Goal: Task Accomplishment & Management: Use online tool/utility

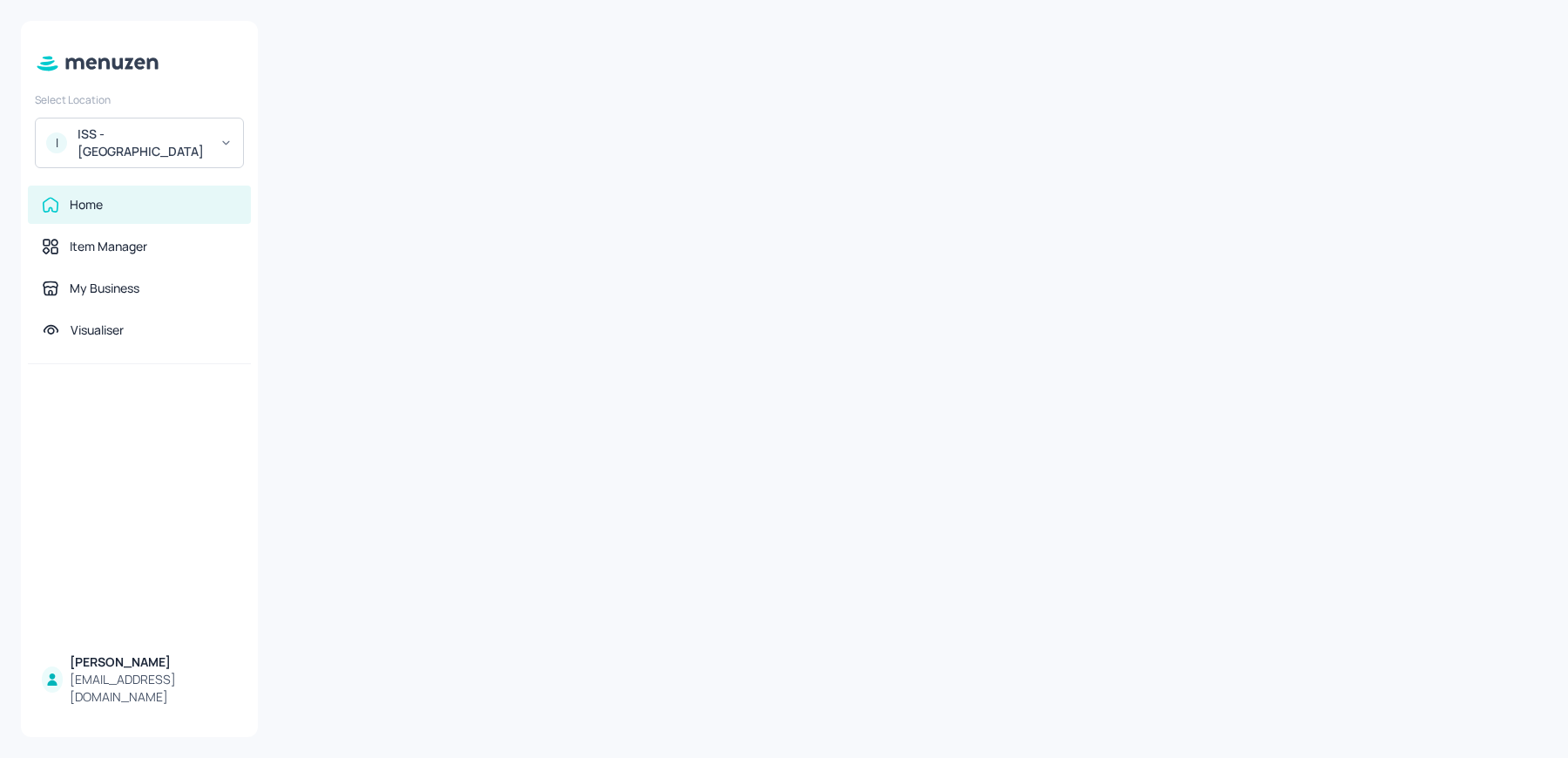
click at [108, 143] on div "ISS - [GEOGRAPHIC_DATA]" at bounding box center [143, 142] width 132 height 34
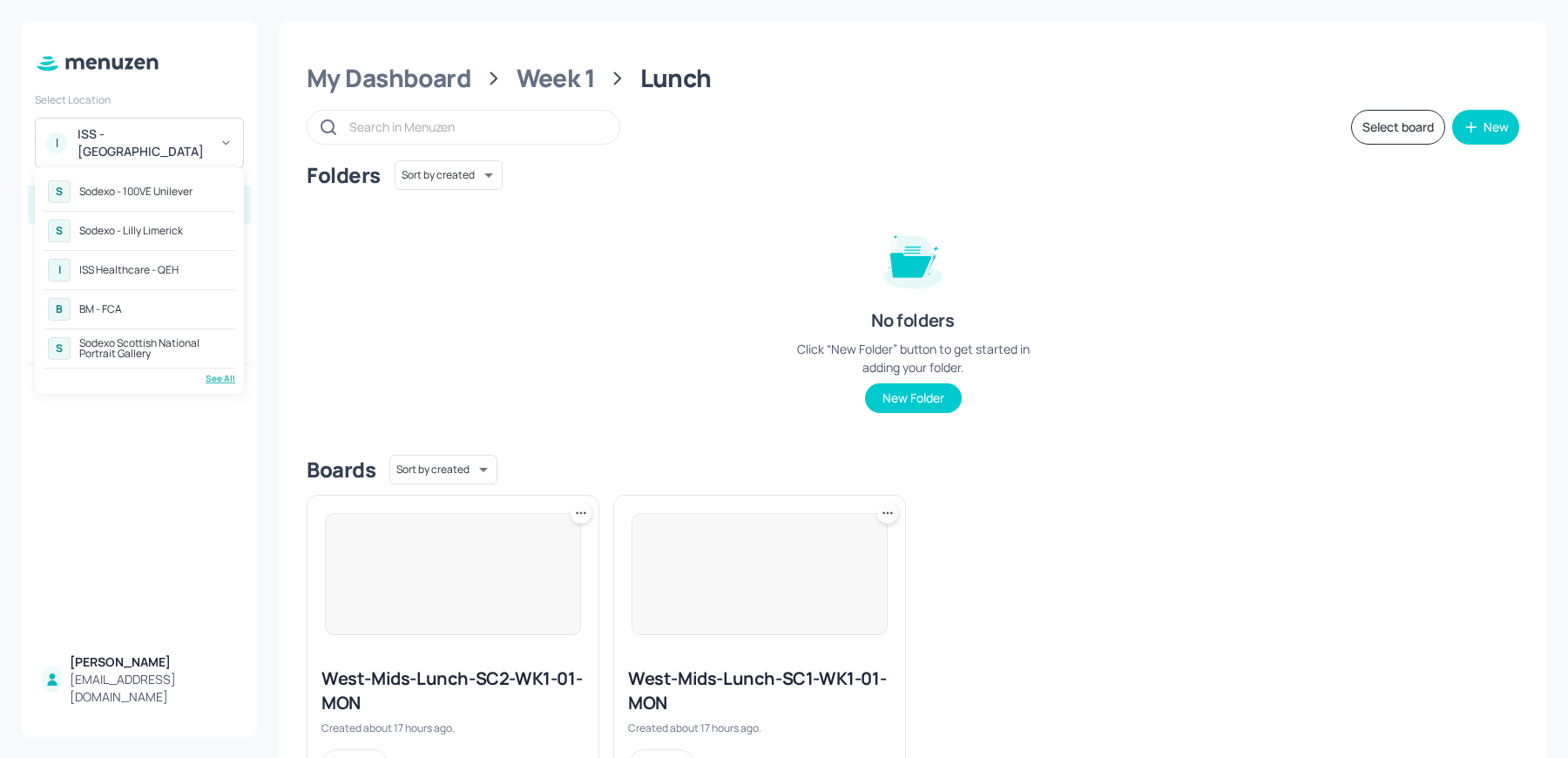
click at [214, 372] on div "See All" at bounding box center [138, 378] width 191 height 13
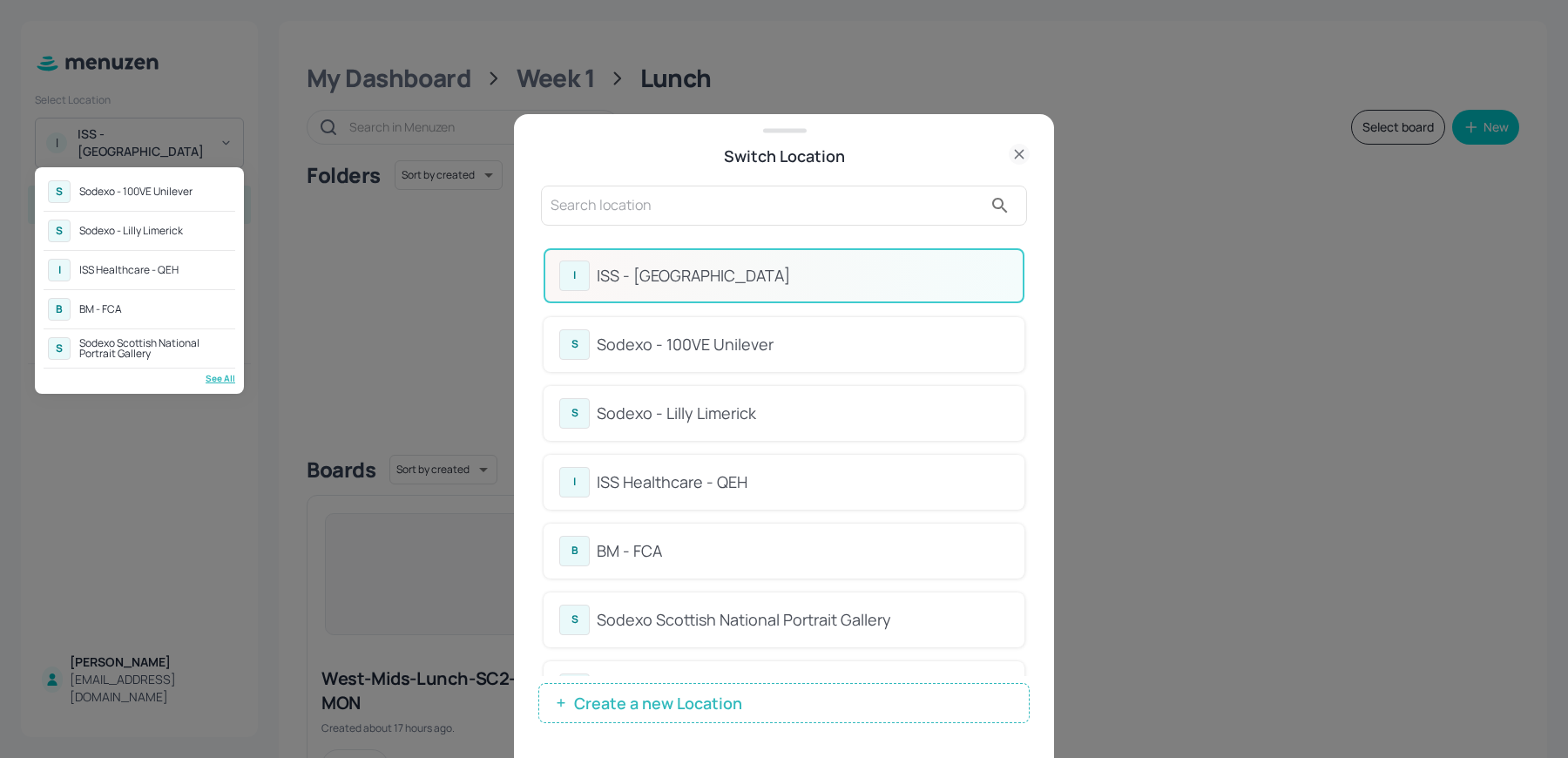
click at [745, 227] on div at bounding box center [784, 379] width 1568 height 758
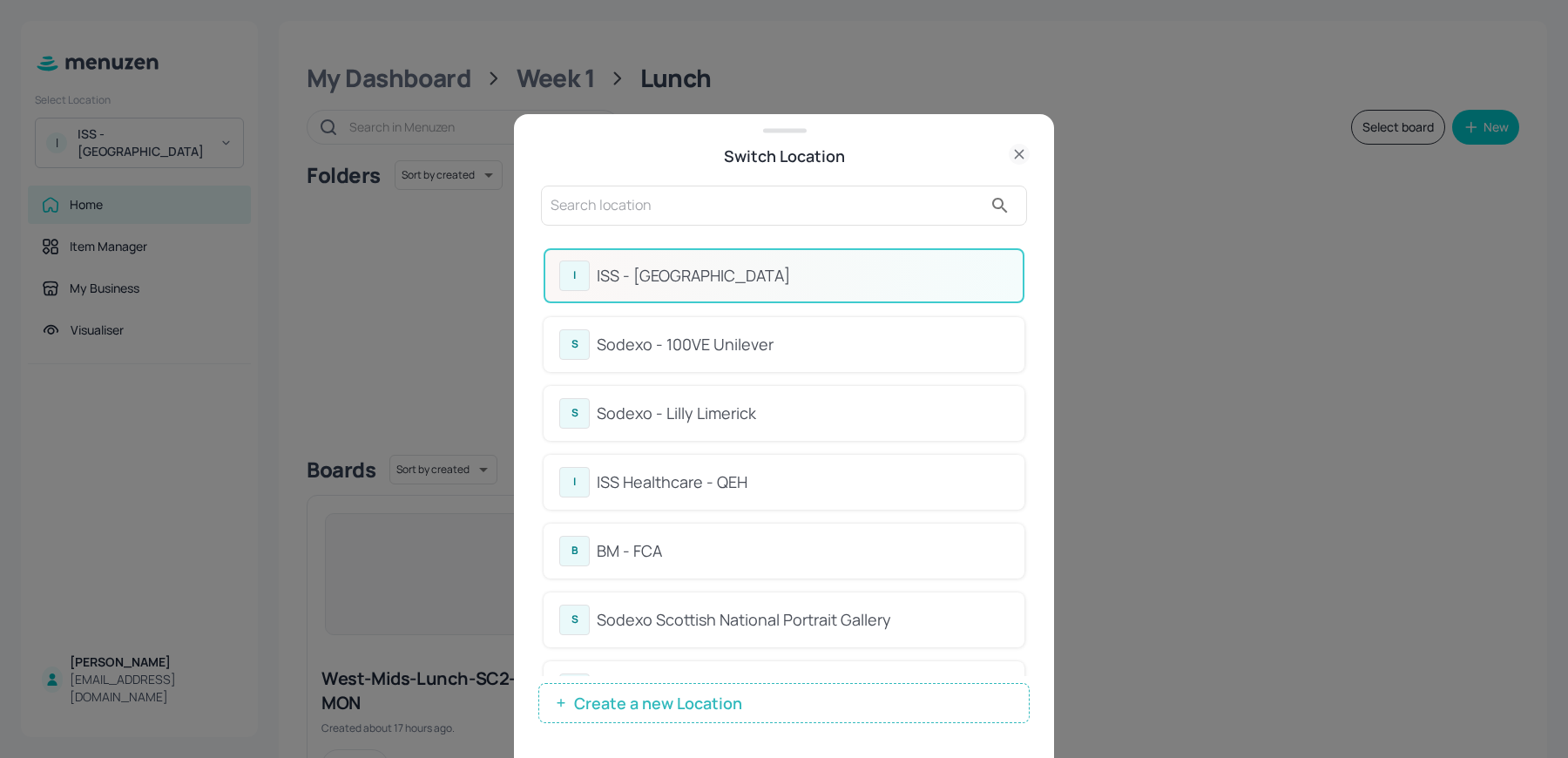
click at [720, 224] on div at bounding box center [784, 205] width 486 height 40
click at [663, 197] on input "text" at bounding box center [767, 205] width 432 height 27
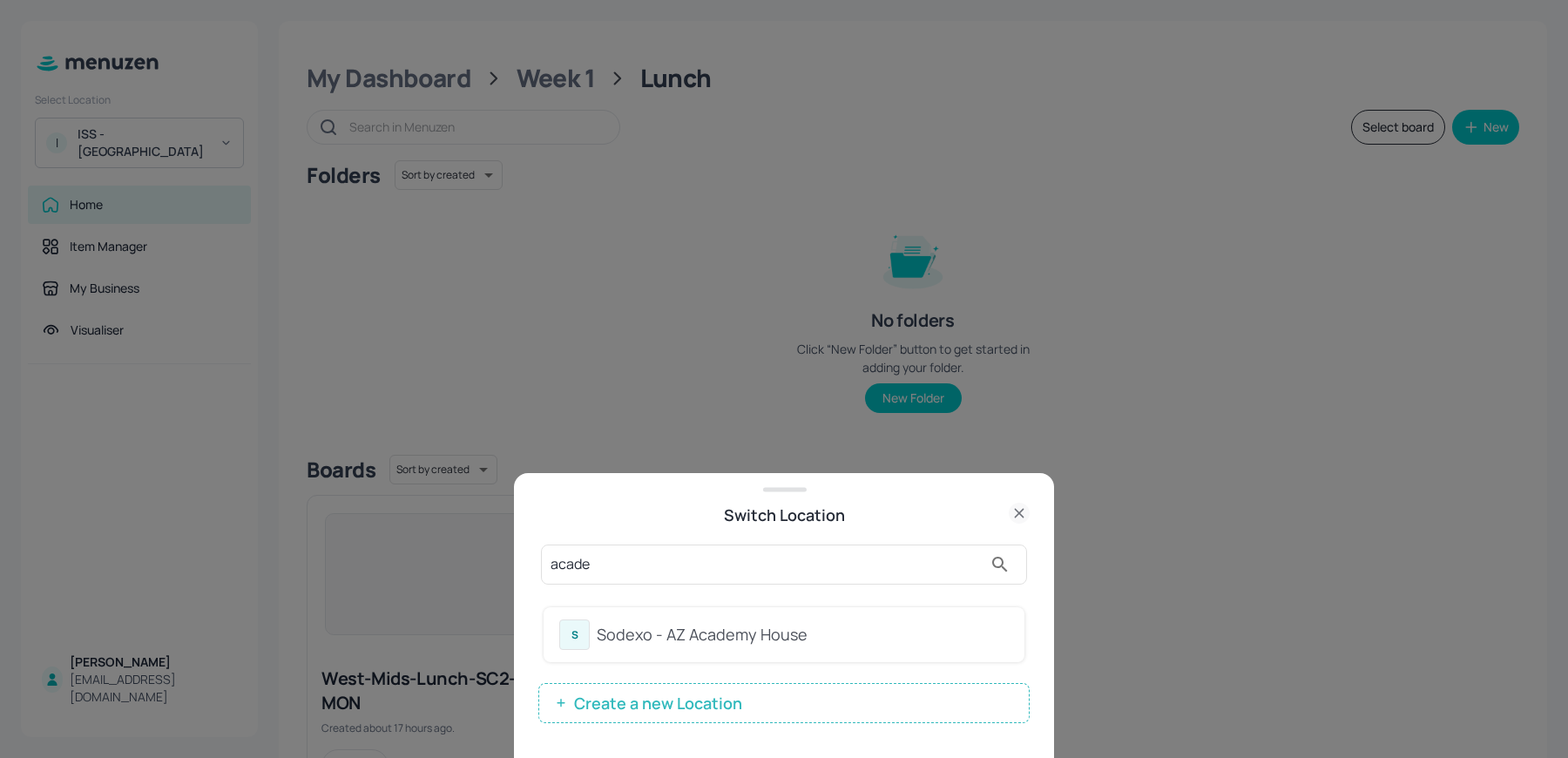
type input "acade"
click at [612, 623] on div "Sodexo - AZ Academy House" at bounding box center [803, 634] width 412 height 24
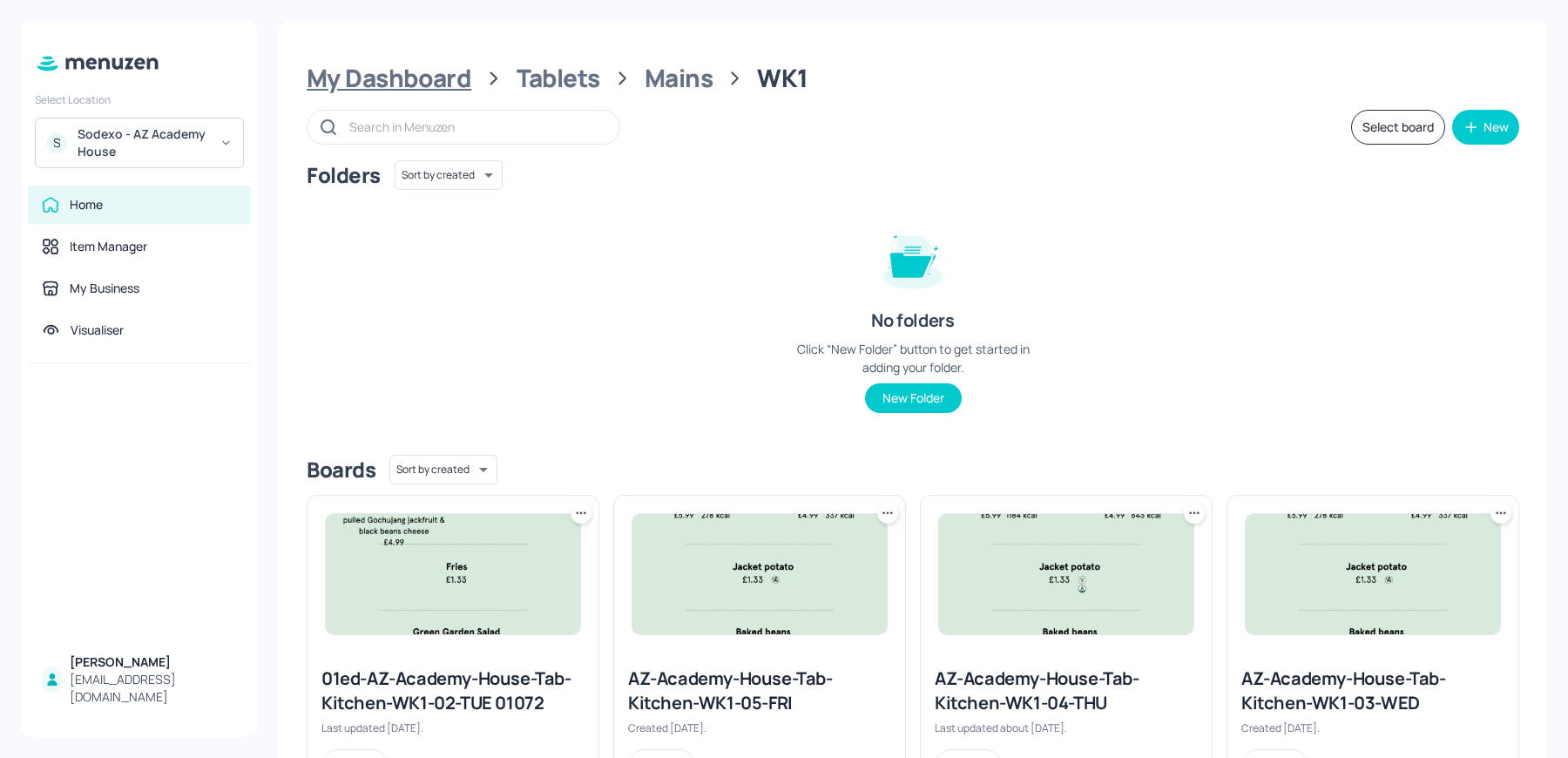
click at [434, 81] on div "My Dashboard" at bounding box center [389, 79] width 165 height 31
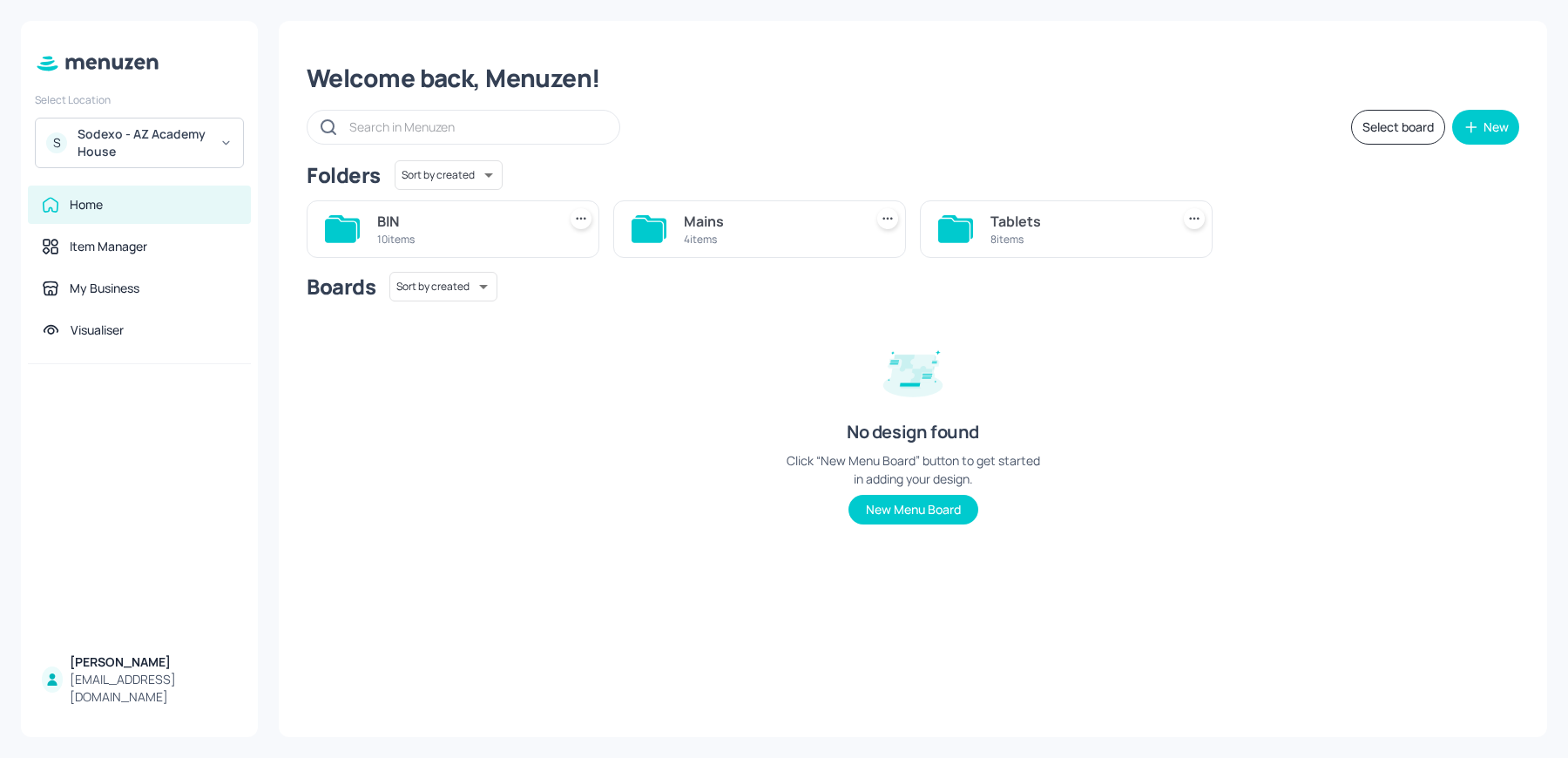
click at [543, 538] on div "Boards Sort by created id ​ No design found Click “New Menu Board” button to ge…" at bounding box center [912, 412] width 1213 height 281
click at [1062, 256] on div "Tablets 8 items" at bounding box center [1066, 229] width 293 height 58
click at [1024, 215] on div "Tablets" at bounding box center [1077, 221] width 173 height 21
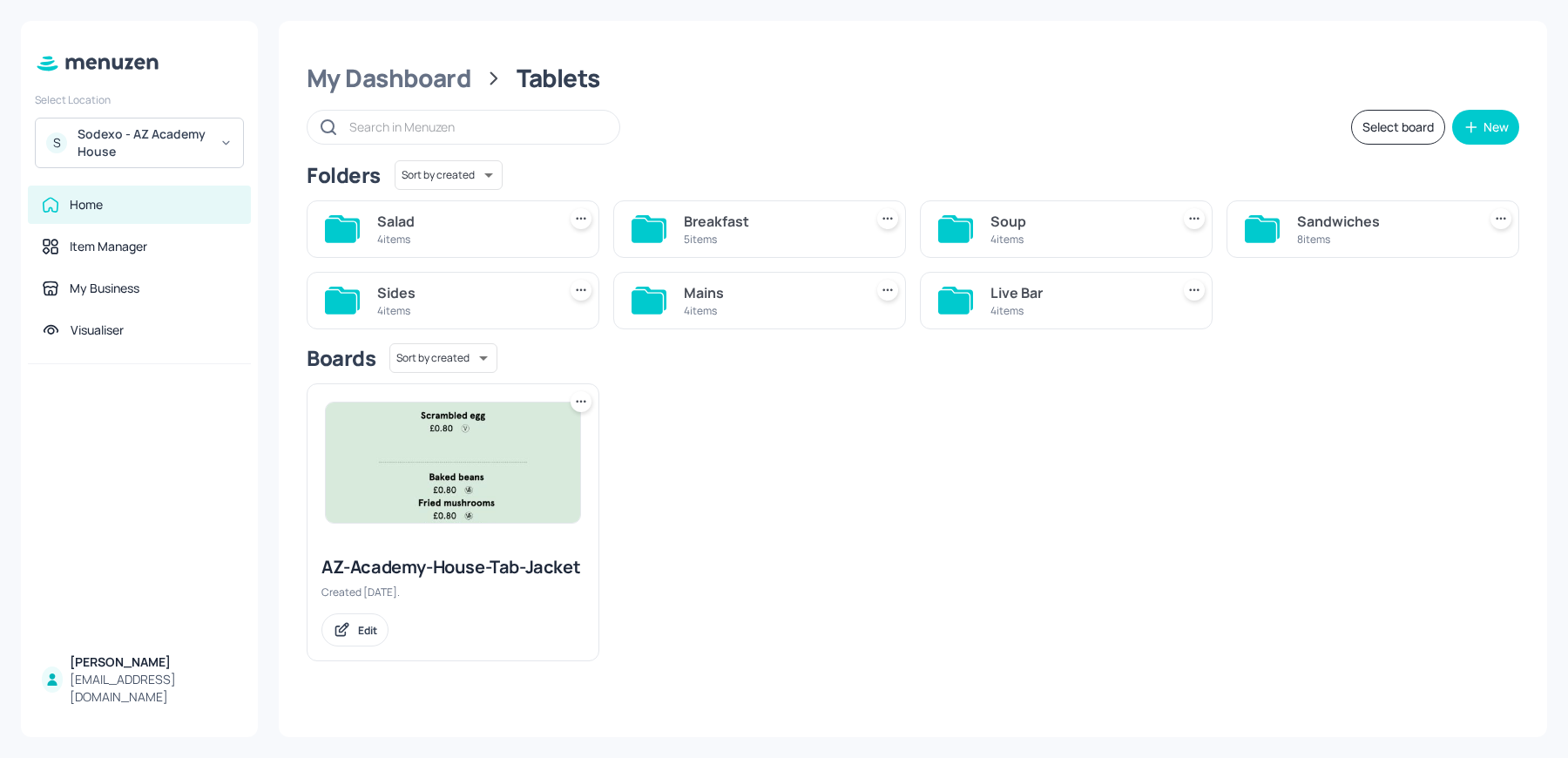
click at [404, 249] on div "Salad 4 items" at bounding box center [453, 229] width 293 height 58
click at [403, 234] on div "4 items" at bounding box center [463, 239] width 173 height 15
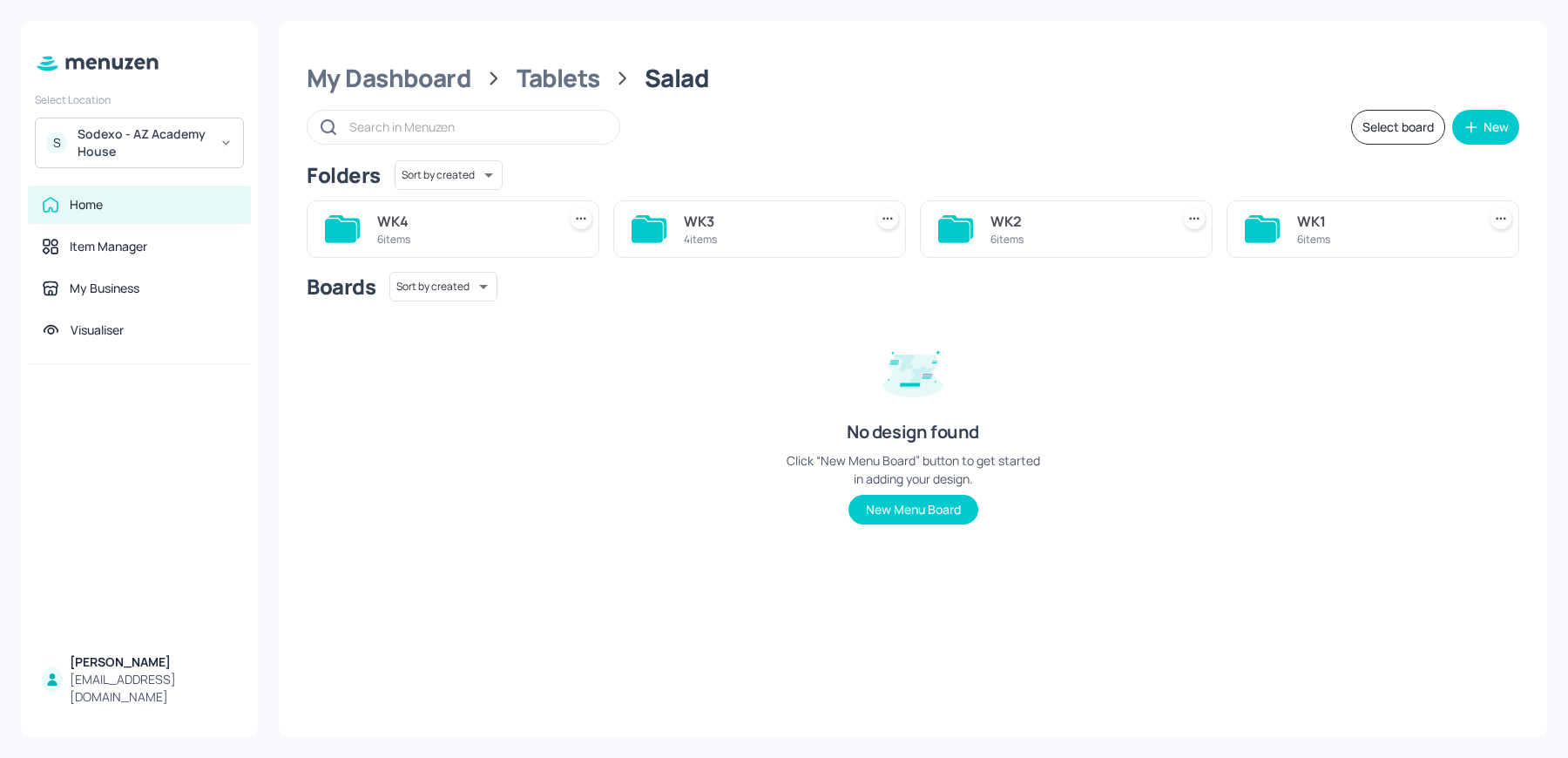
click at [1026, 222] on div "WK2" at bounding box center [1077, 221] width 173 height 21
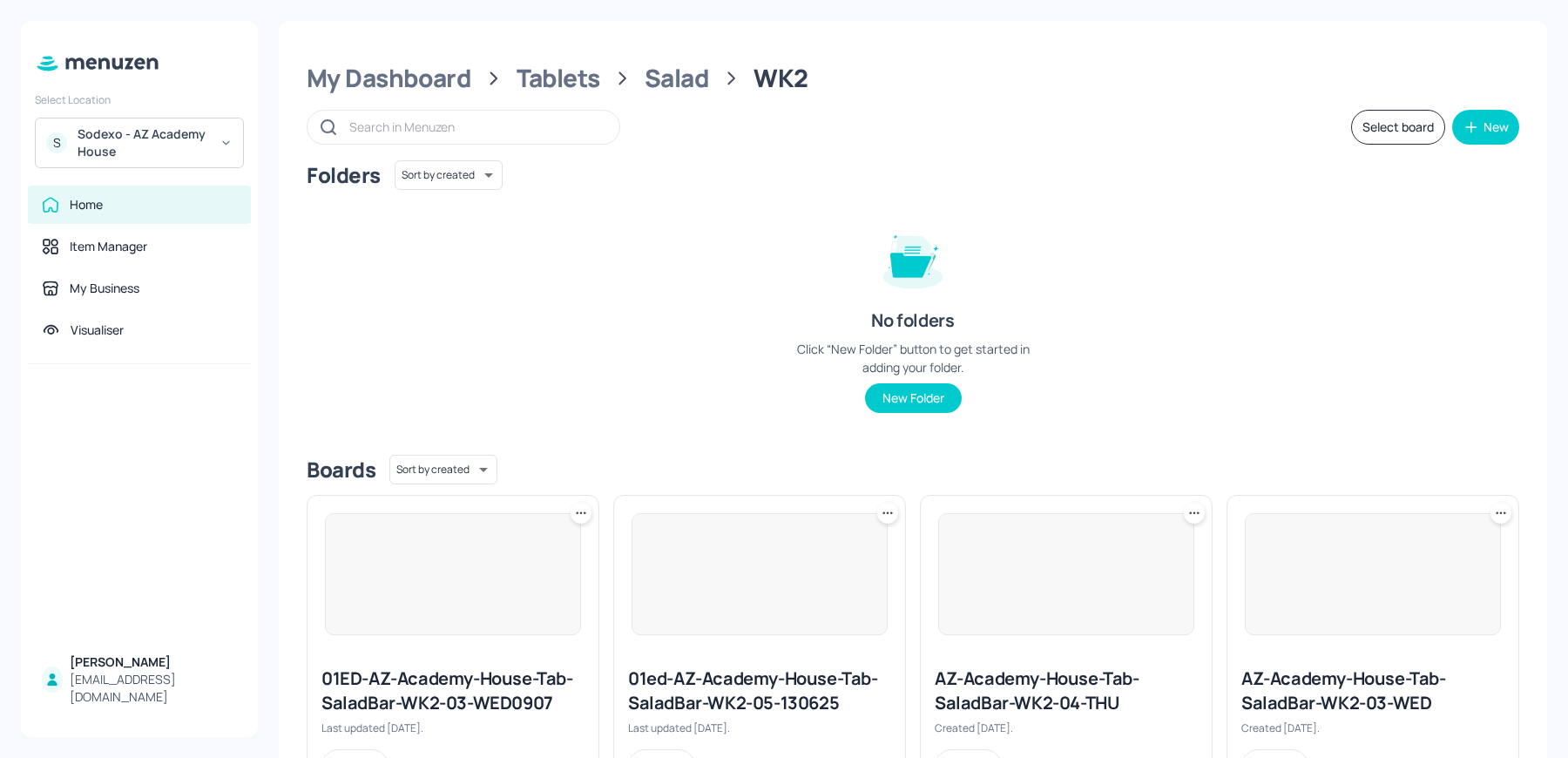
scroll to position [395, 0]
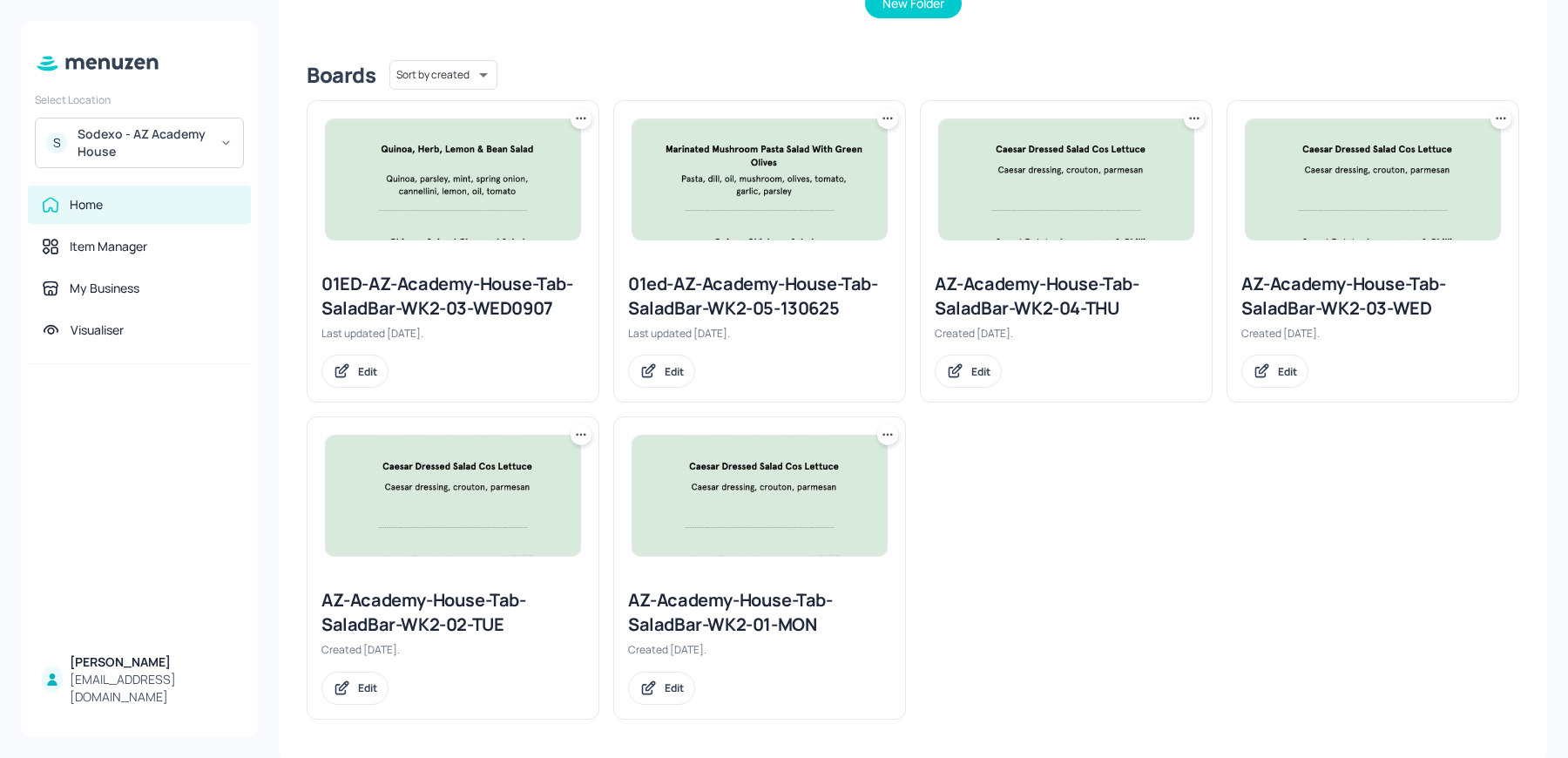
click at [573, 430] on icon at bounding box center [581, 435] width 18 height 18
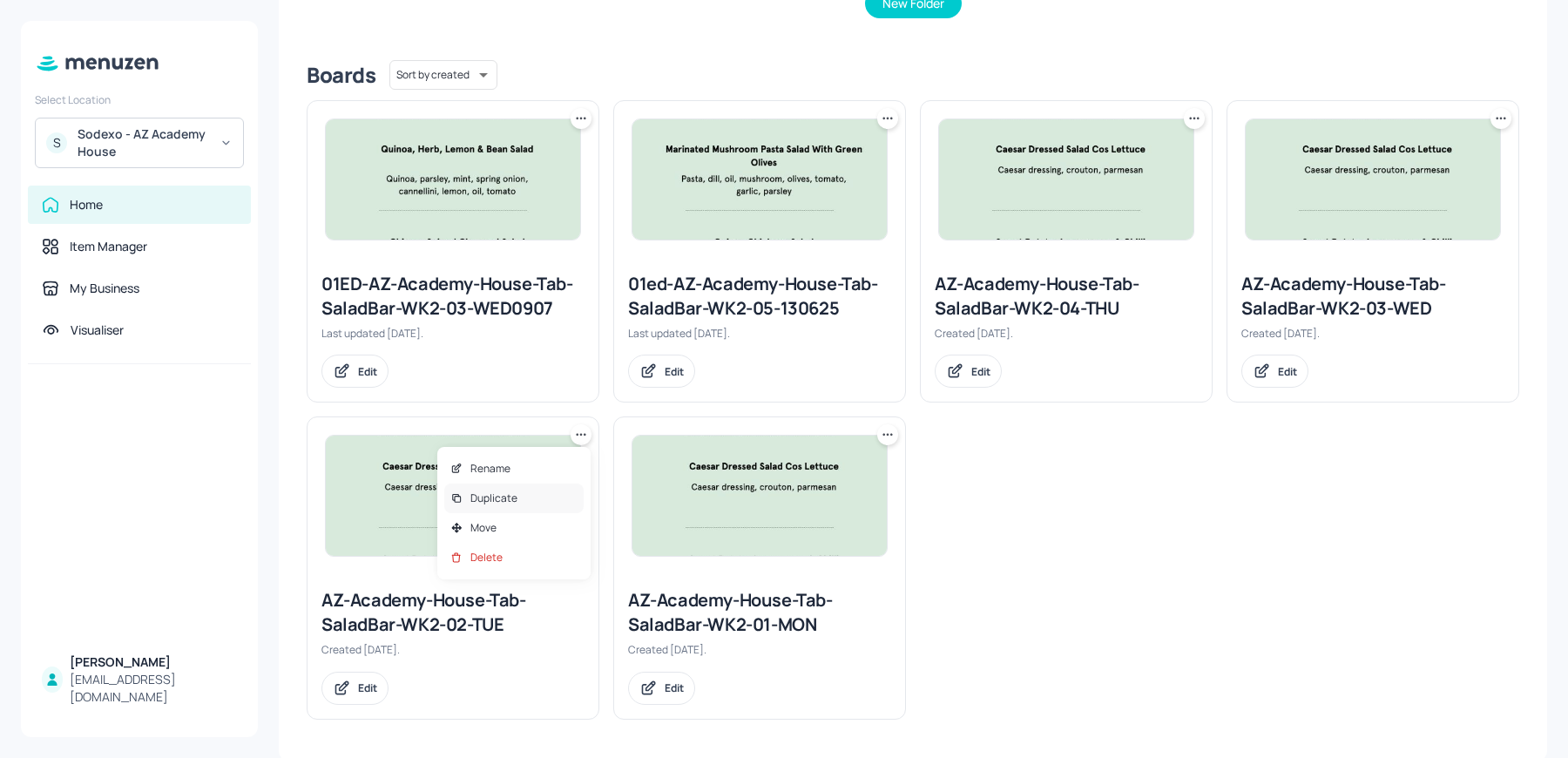
click at [491, 498] on p "Duplicate" at bounding box center [494, 499] width 47 height 16
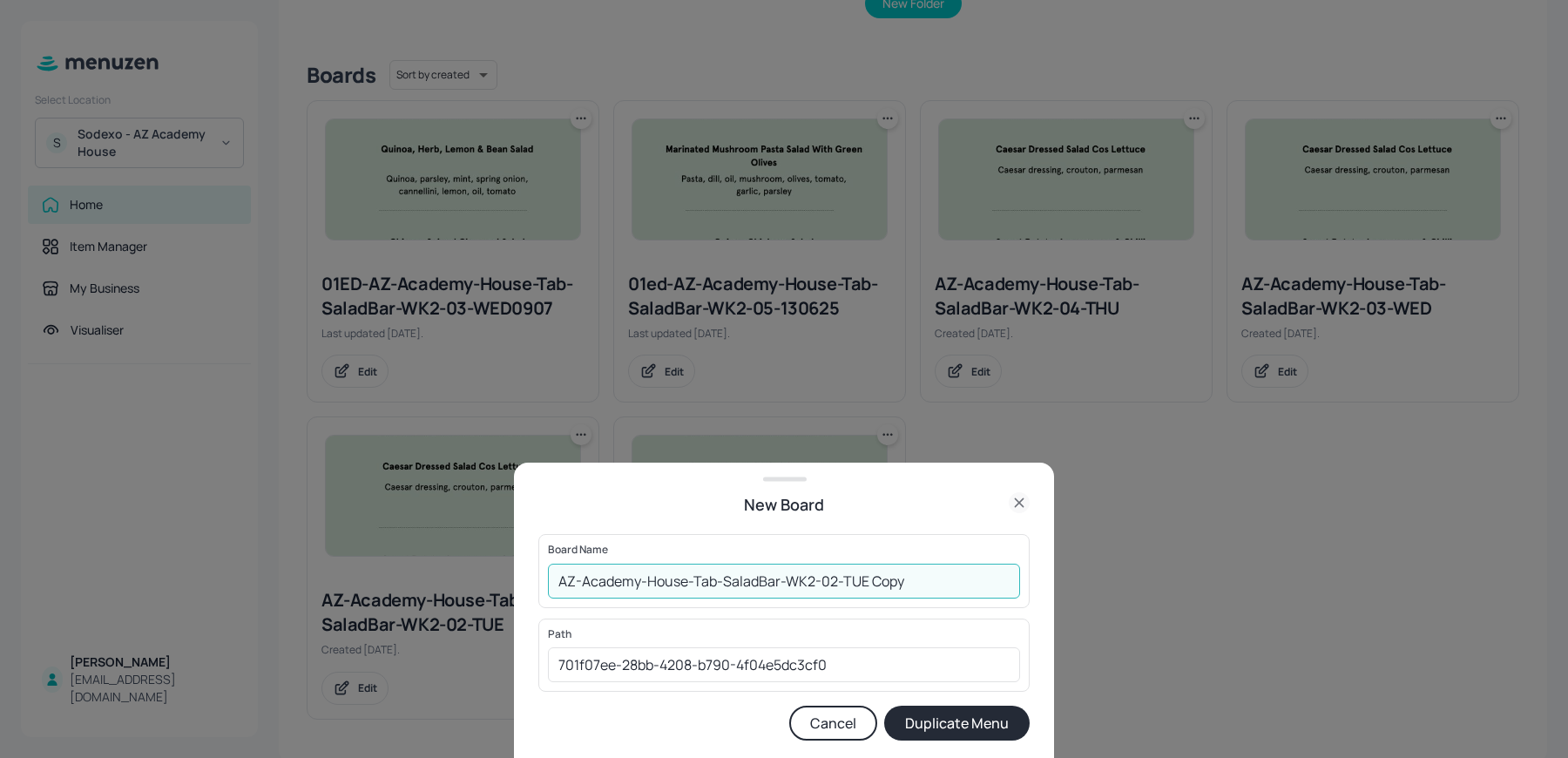
click at [553, 581] on input "AZ-Academy-House-Tab-SaladBar-WK2-02-TUE Copy" at bounding box center [784, 580] width 472 height 34
drag, startPoint x: 906, startPoint y: 583, endPoint x: 1021, endPoint y: 596, distance: 115.7
click at [1021, 596] on div "Board Name 01ed-AZ-Academy-House-Tab-SaladBar-WK2-02-TUE Copy ​" at bounding box center [784, 570] width 491 height 74
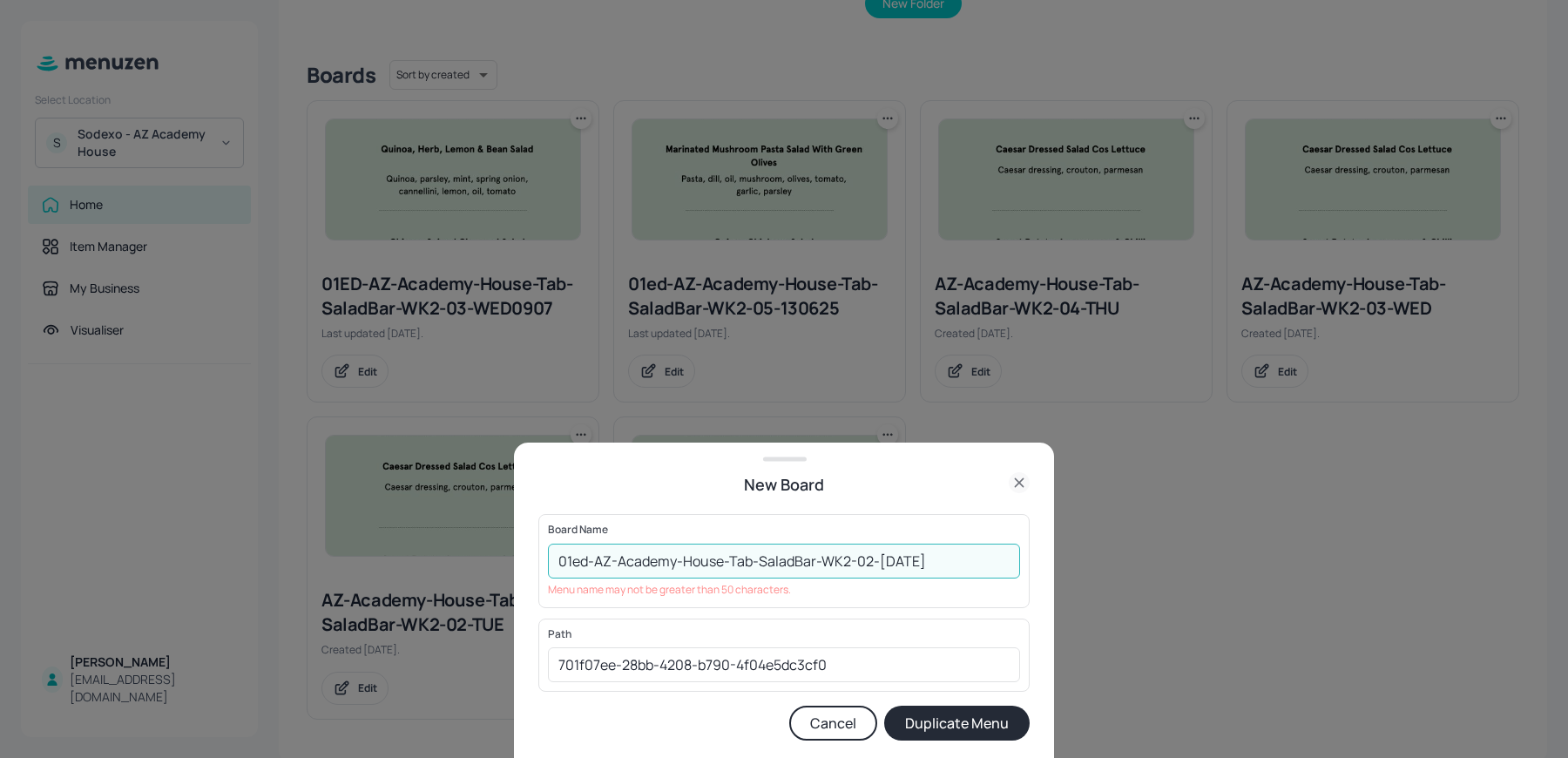
click at [818, 563] on input "01ed-AZ-Academy-House-Tab-SaladBar-WK2-02-TUE 090925" at bounding box center [784, 561] width 472 height 34
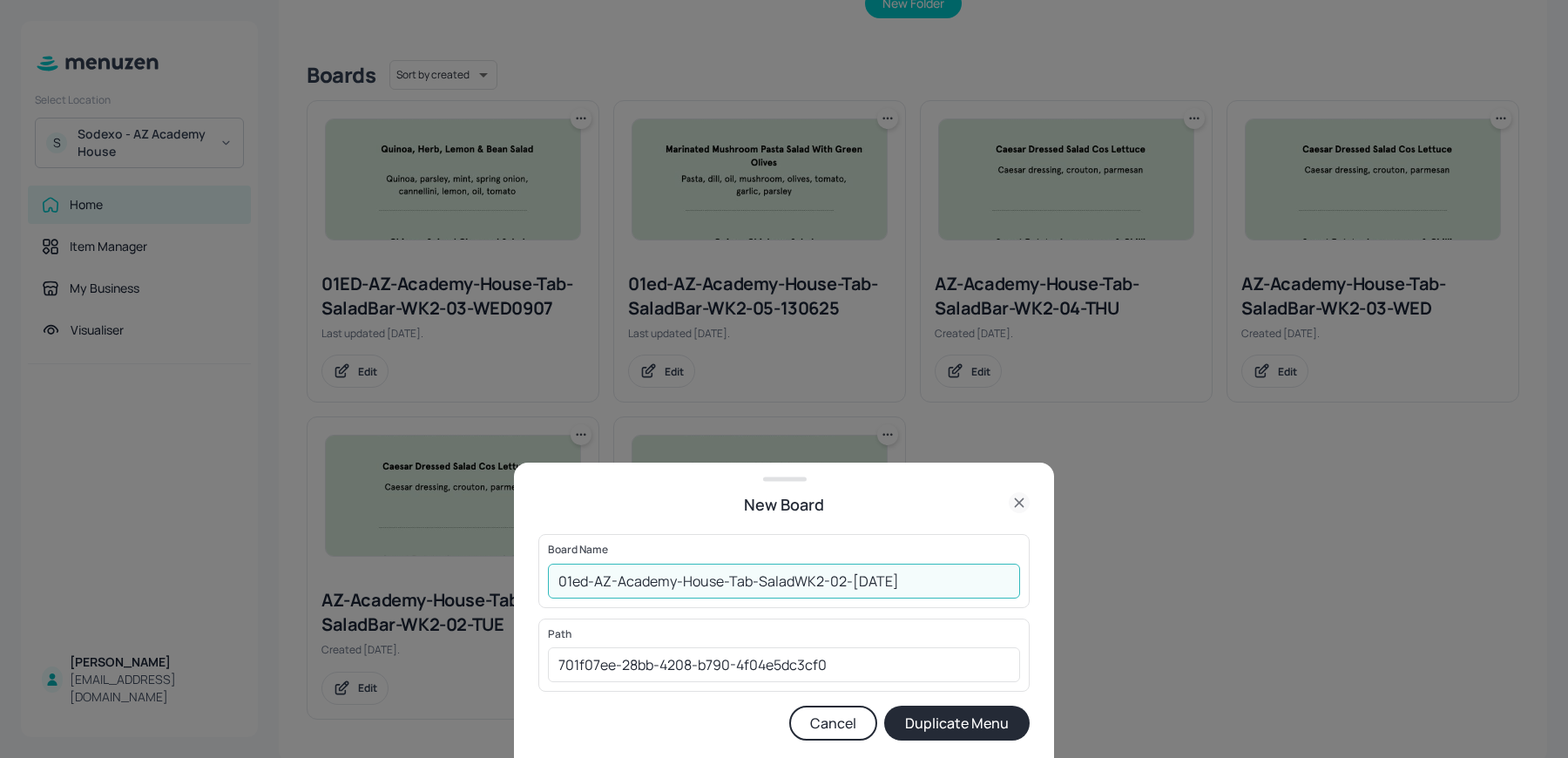
type input "01ed-AZ-Academy-House-Tab-SaladWK2-02-[DATE]"
click at [885, 706] on button "Duplicate Menu" at bounding box center [957, 723] width 145 height 34
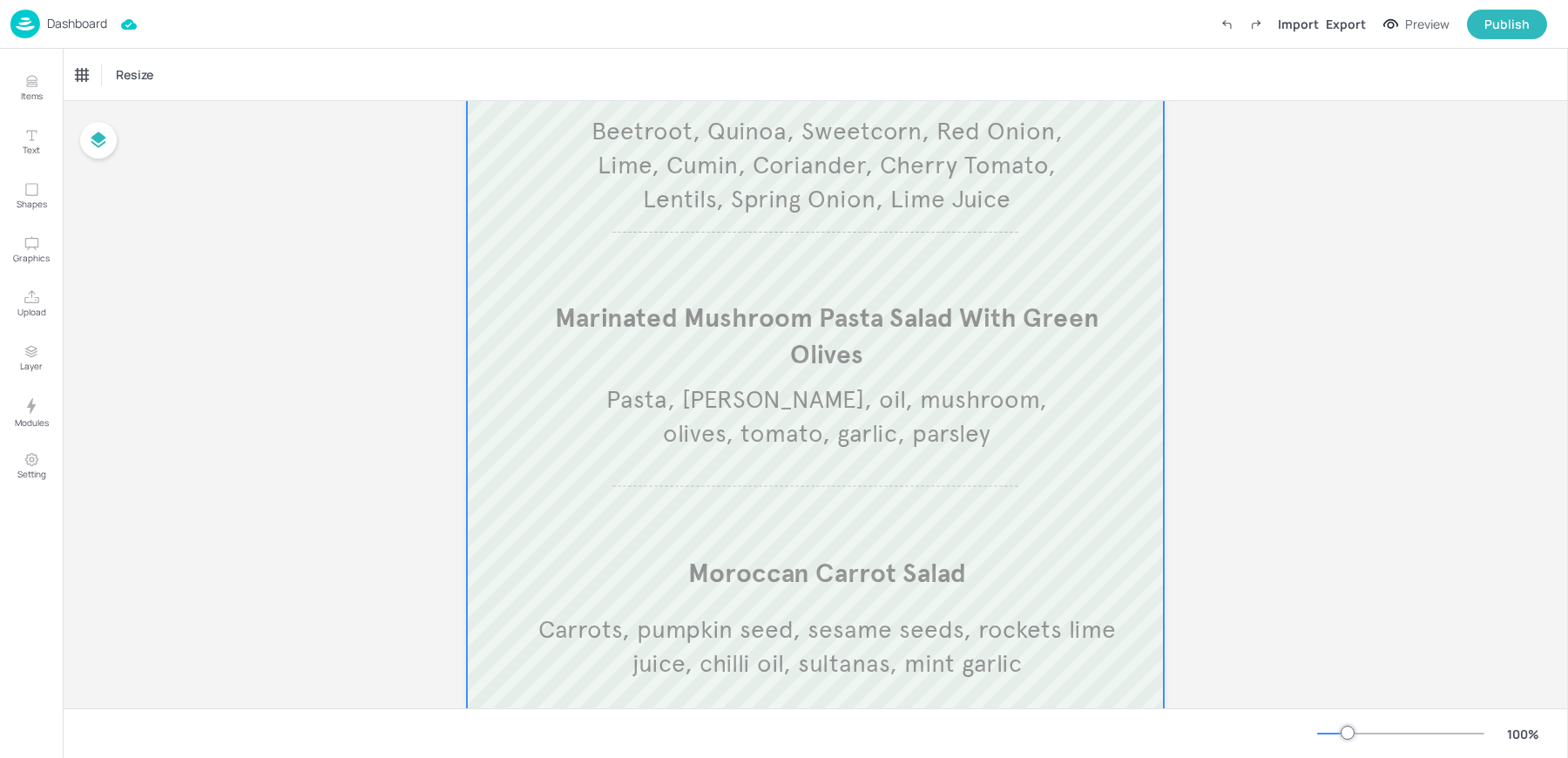
scroll to position [376, 0]
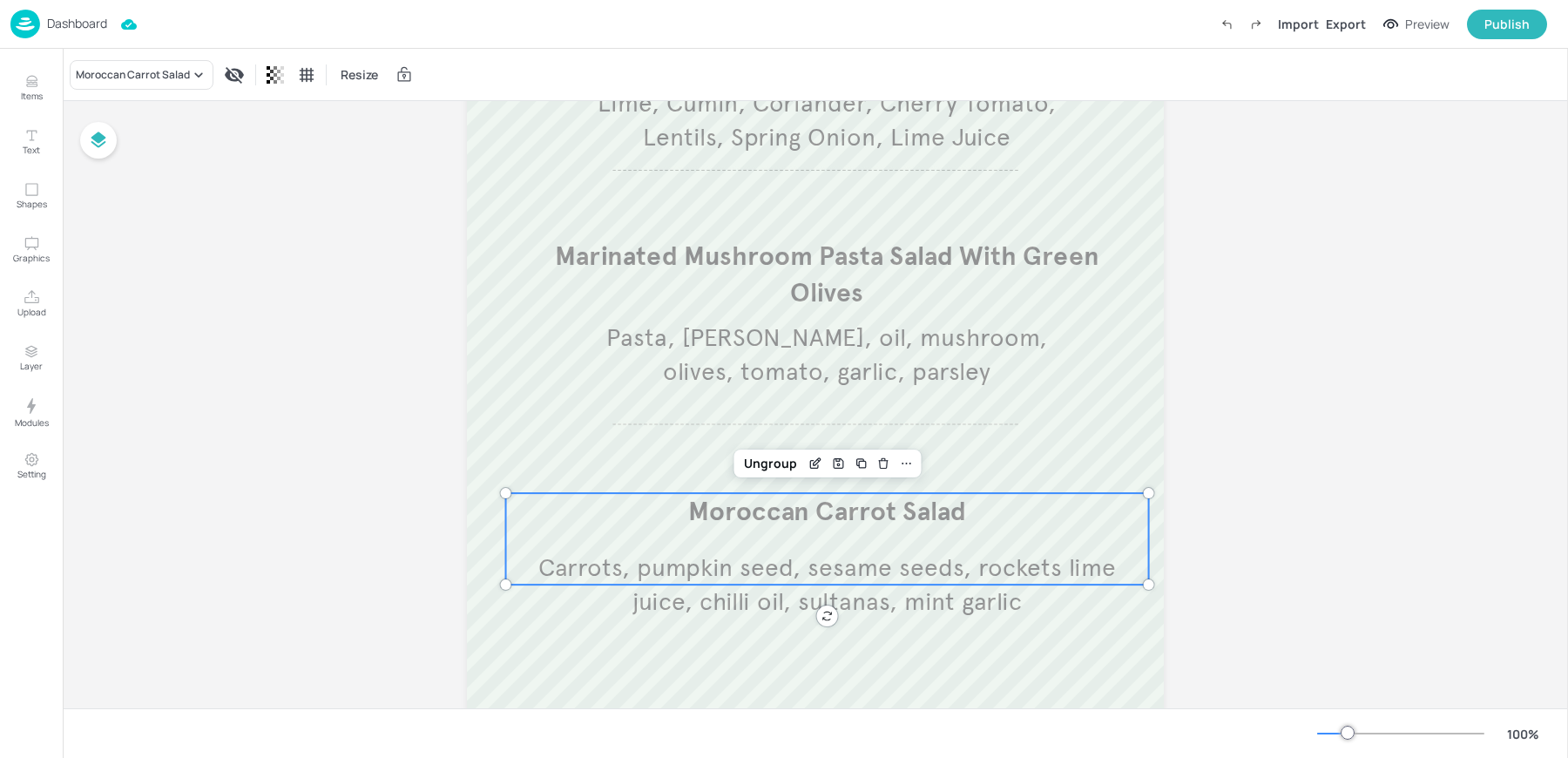
click at [741, 539] on div "Moroccan Carrot Salad Carrots, pumpkin seed, sesame seeds, rockets lime juice, …" at bounding box center [828, 538] width 643 height 91
click at [138, 67] on div "Moroccan Carrot Salad" at bounding box center [133, 75] width 114 height 16
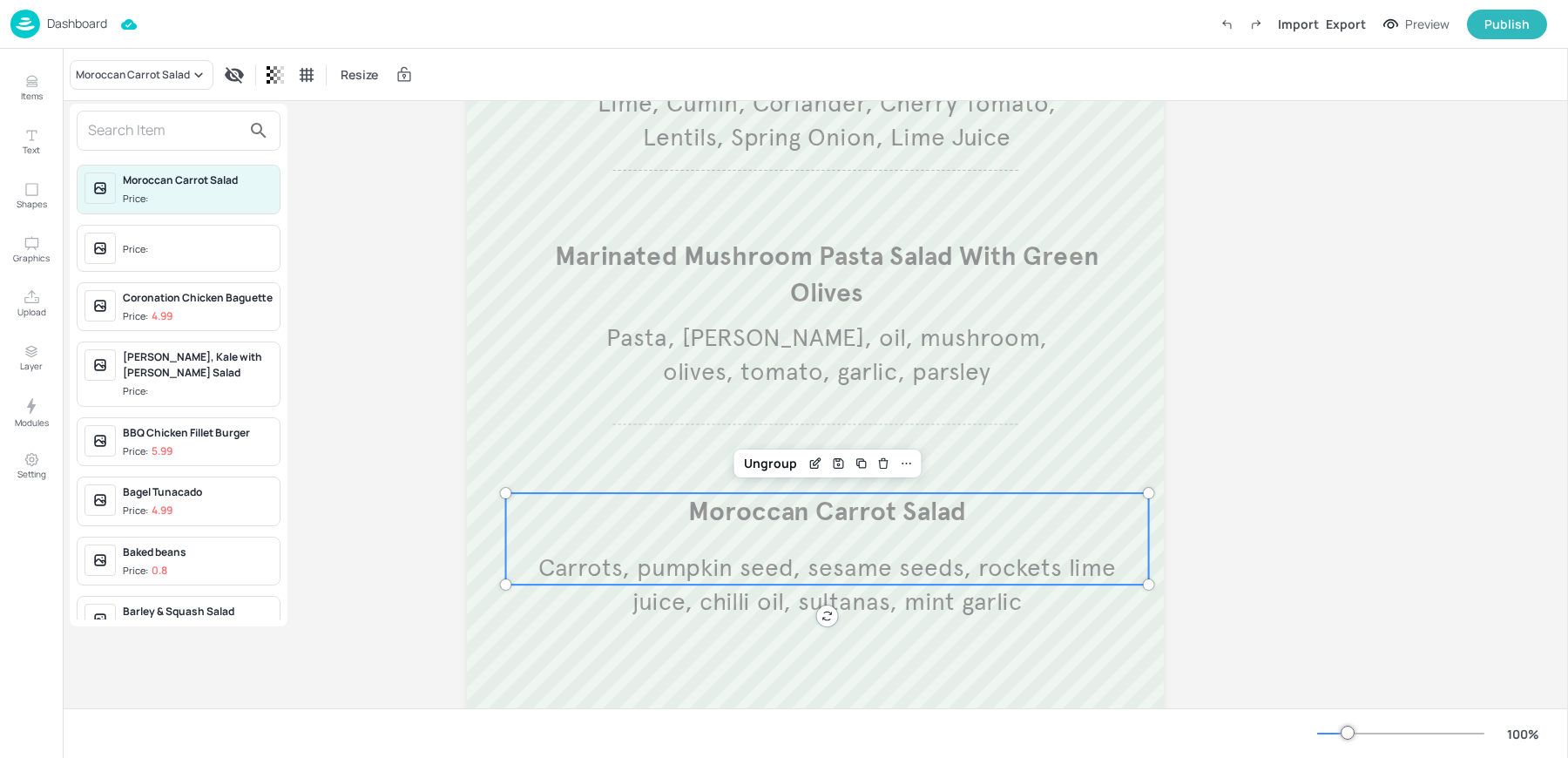
click at [134, 120] on input "text" at bounding box center [165, 131] width 153 height 27
paste input "Broccoli, Savoy Cabbage & Courgette"
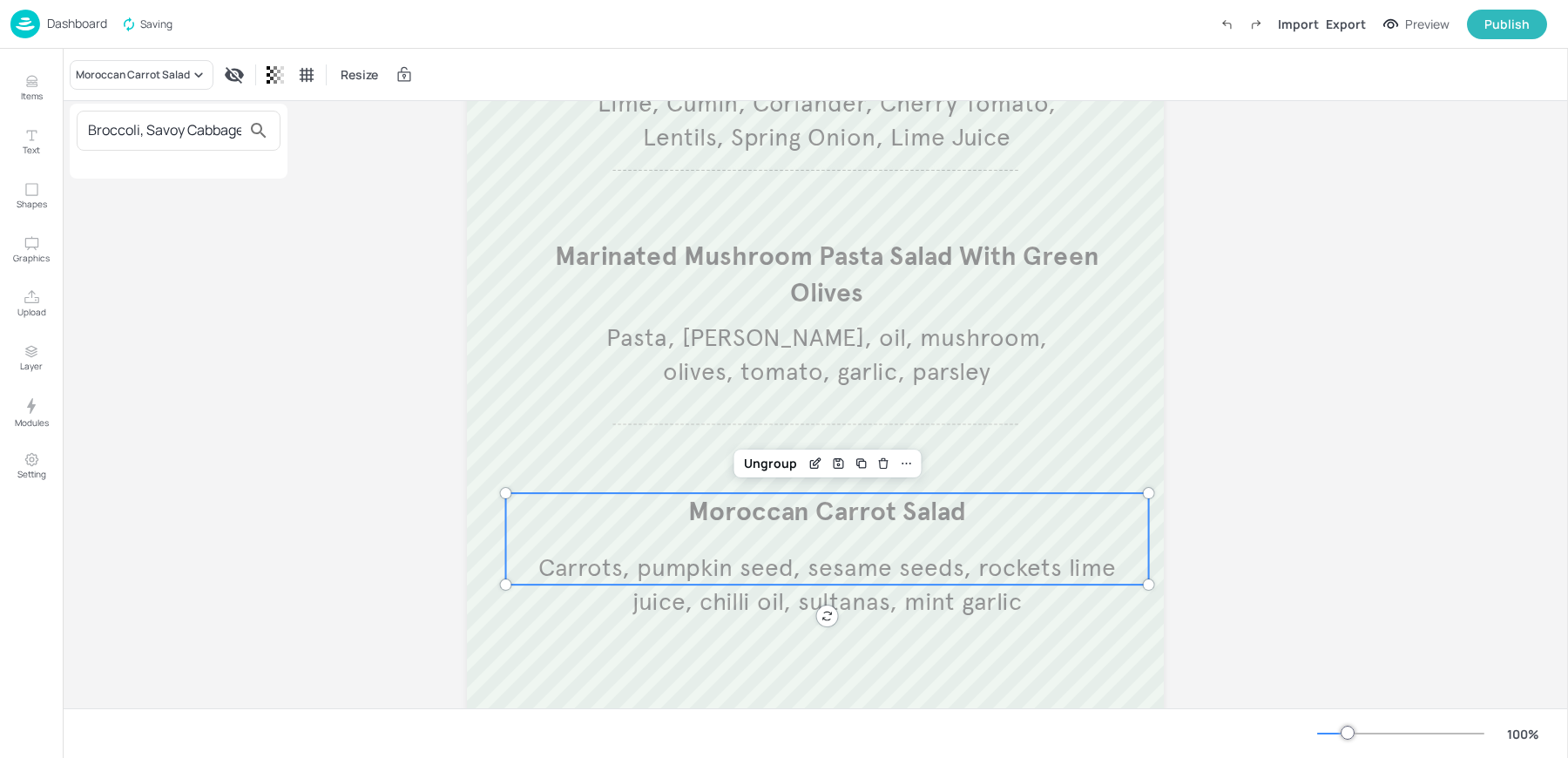
scroll to position [0, 86]
type input "Broccoli, Savoy Cabbage & Courgette"
click at [35, 74] on div at bounding box center [784, 379] width 1568 height 758
click at [27, 87] on icon "Items" at bounding box center [31, 81] width 17 height 17
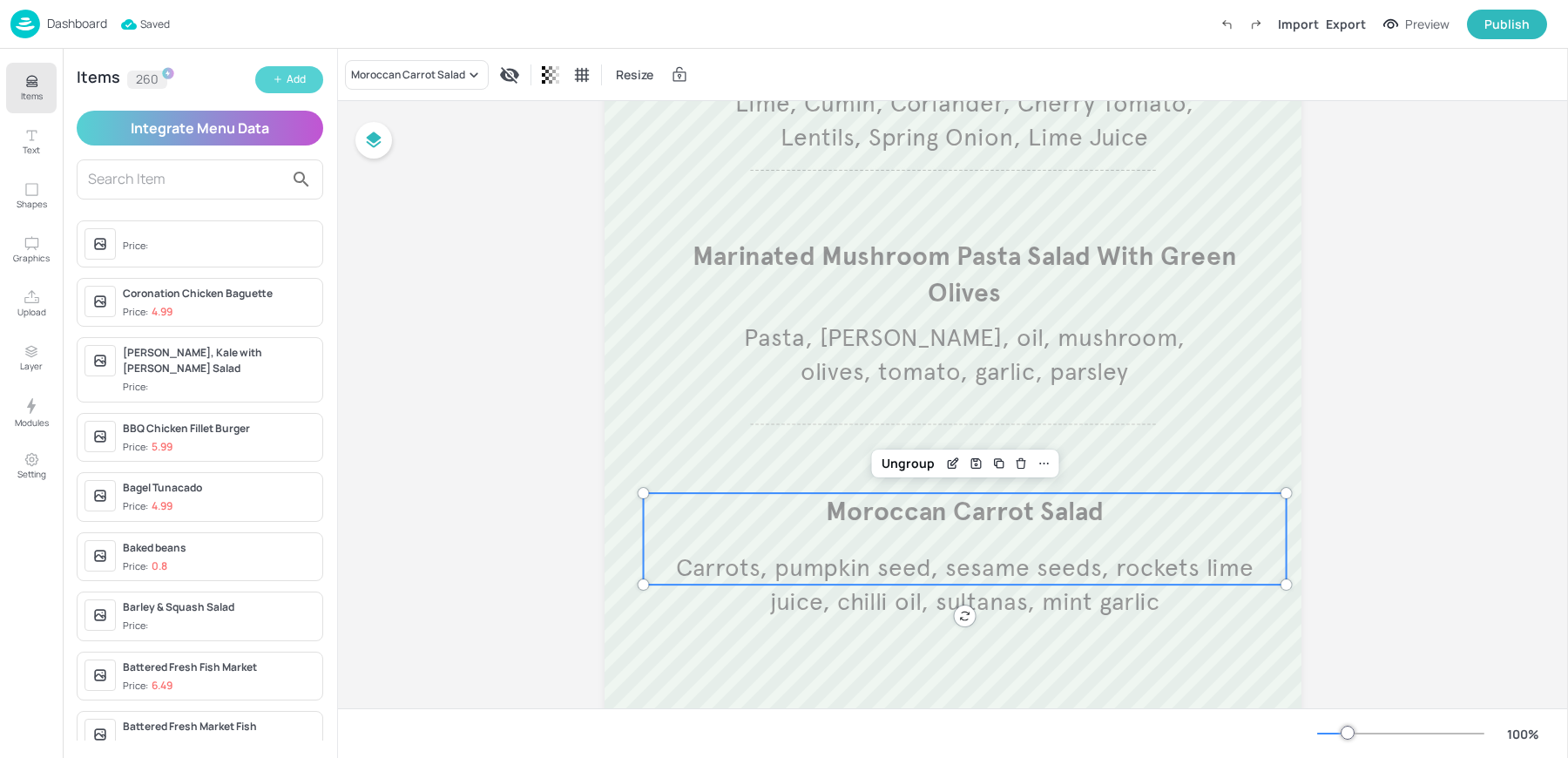
click at [295, 81] on div "Add" at bounding box center [297, 80] width 20 height 17
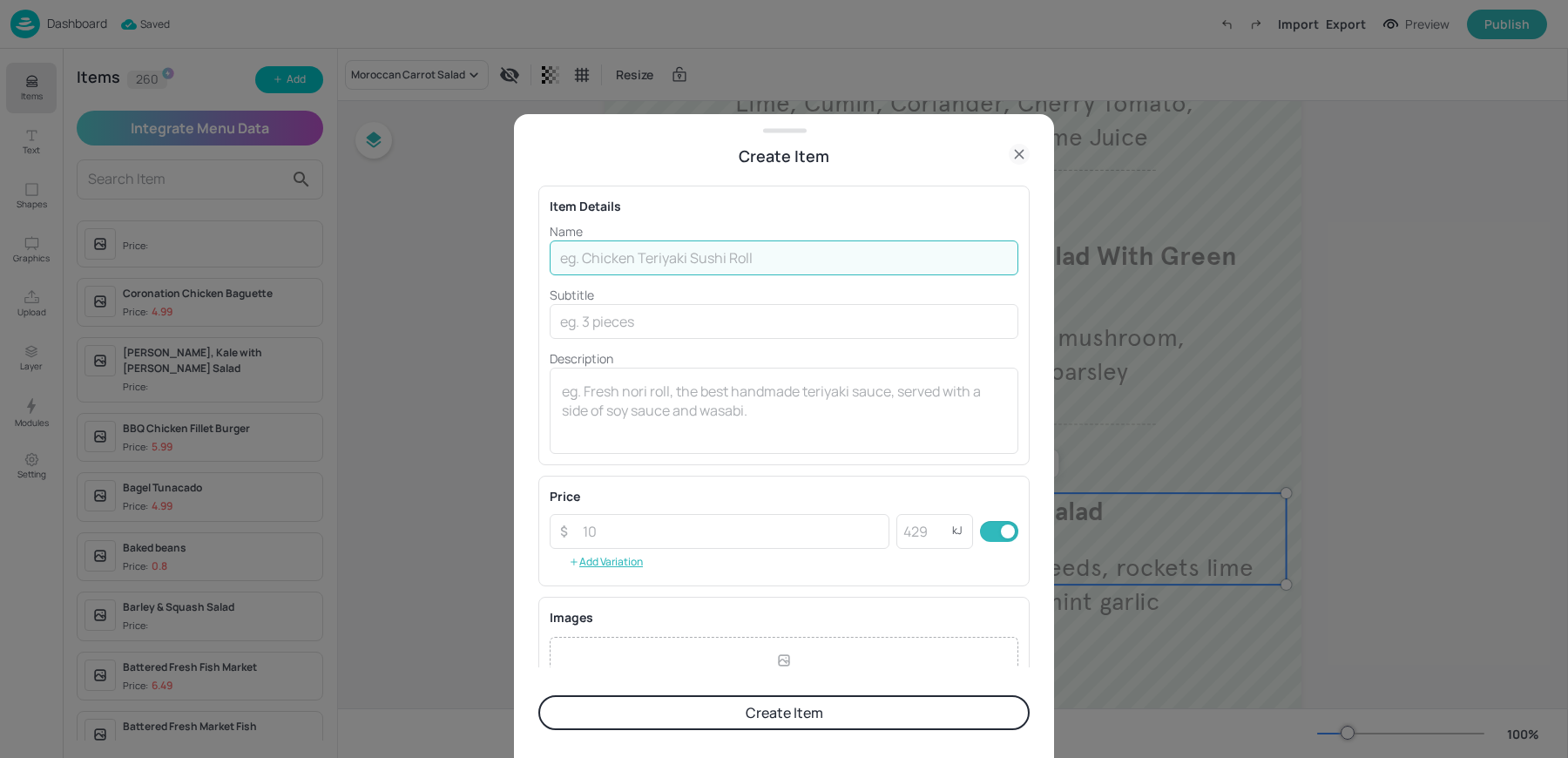
click at [734, 258] on input "text" at bounding box center [784, 257] width 468 height 34
paste input "Broccoli, Savoy Cabbage & Courgette"
type input "Broccoli, Savoy Cabbage & Courgette"
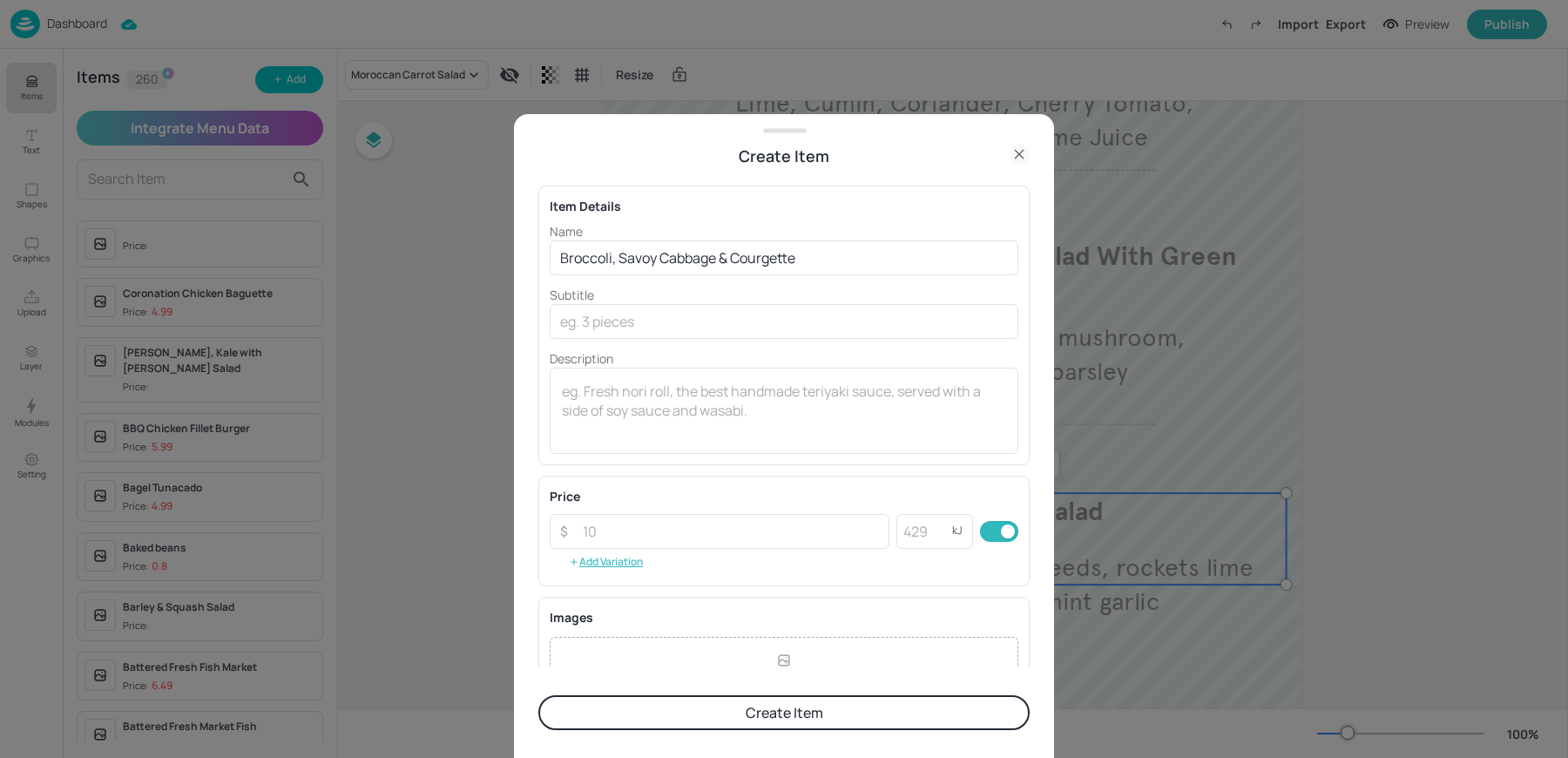
click at [696, 708] on button "Create Item" at bounding box center [784, 712] width 491 height 34
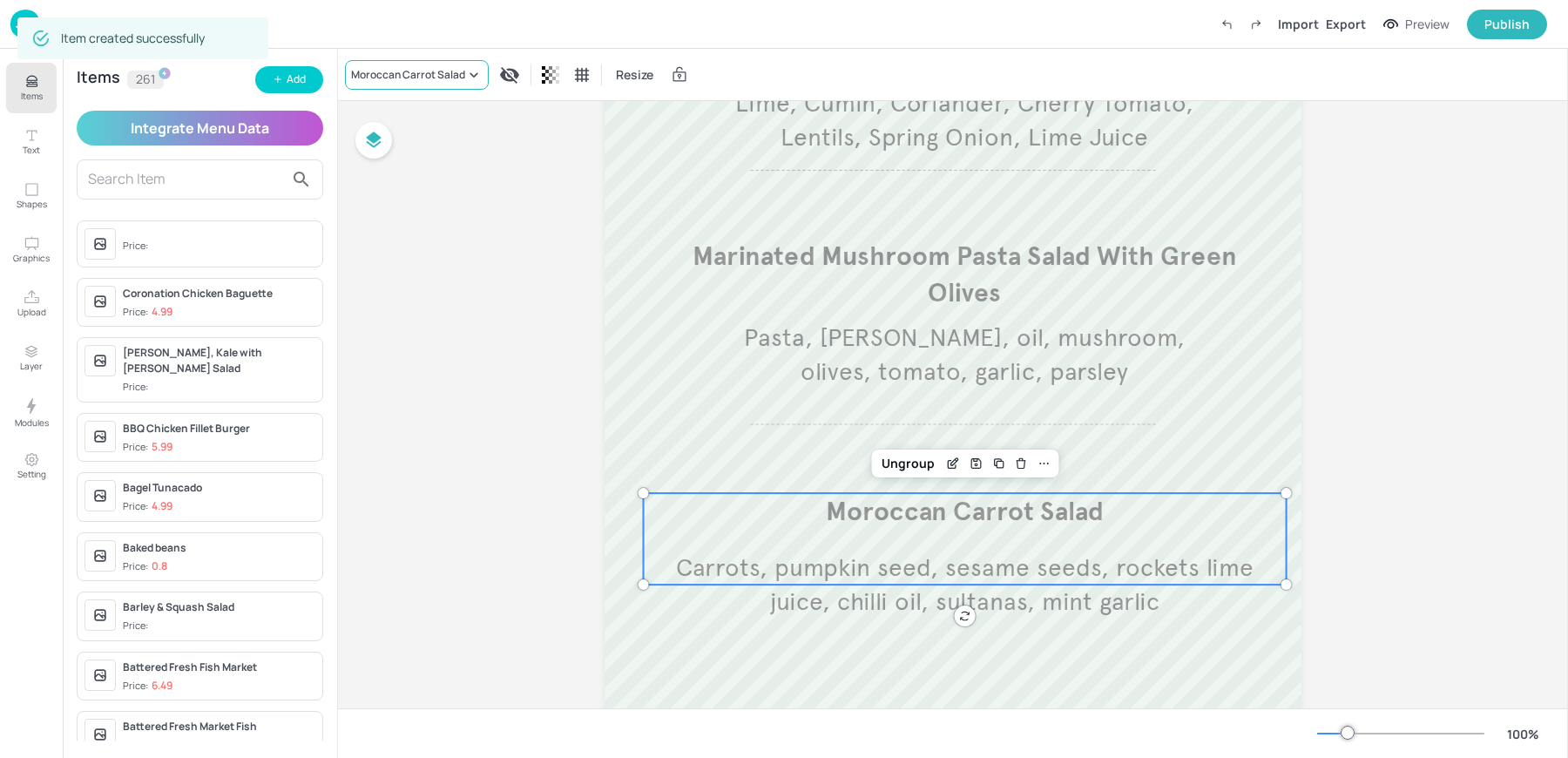
click at [389, 76] on div "Moroccan Carrot Salad" at bounding box center [408, 75] width 114 height 16
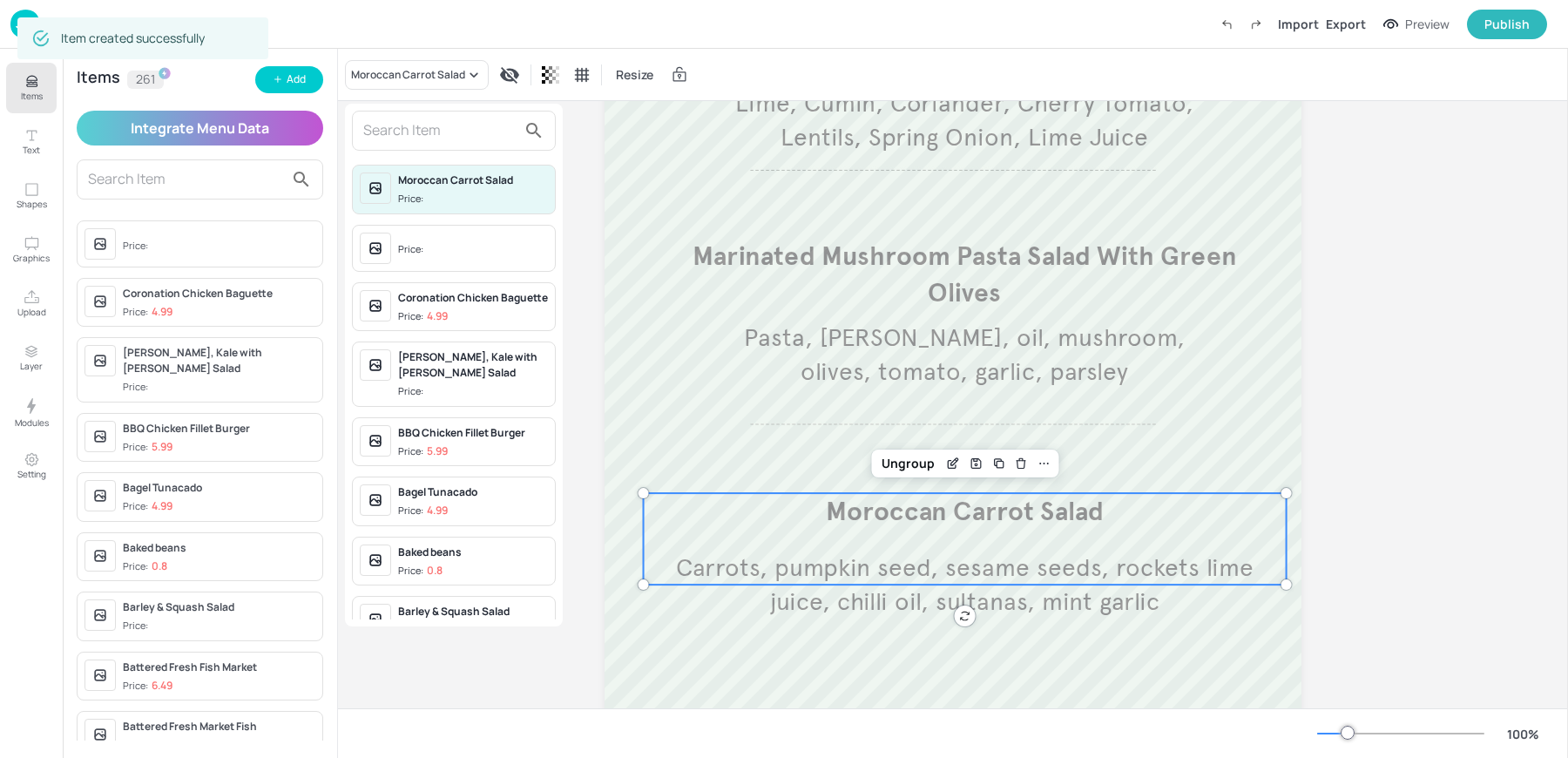
click at [391, 127] on input "text" at bounding box center [440, 131] width 153 height 27
paste input "Broccoli, Savoy Cabbage & Courgette"
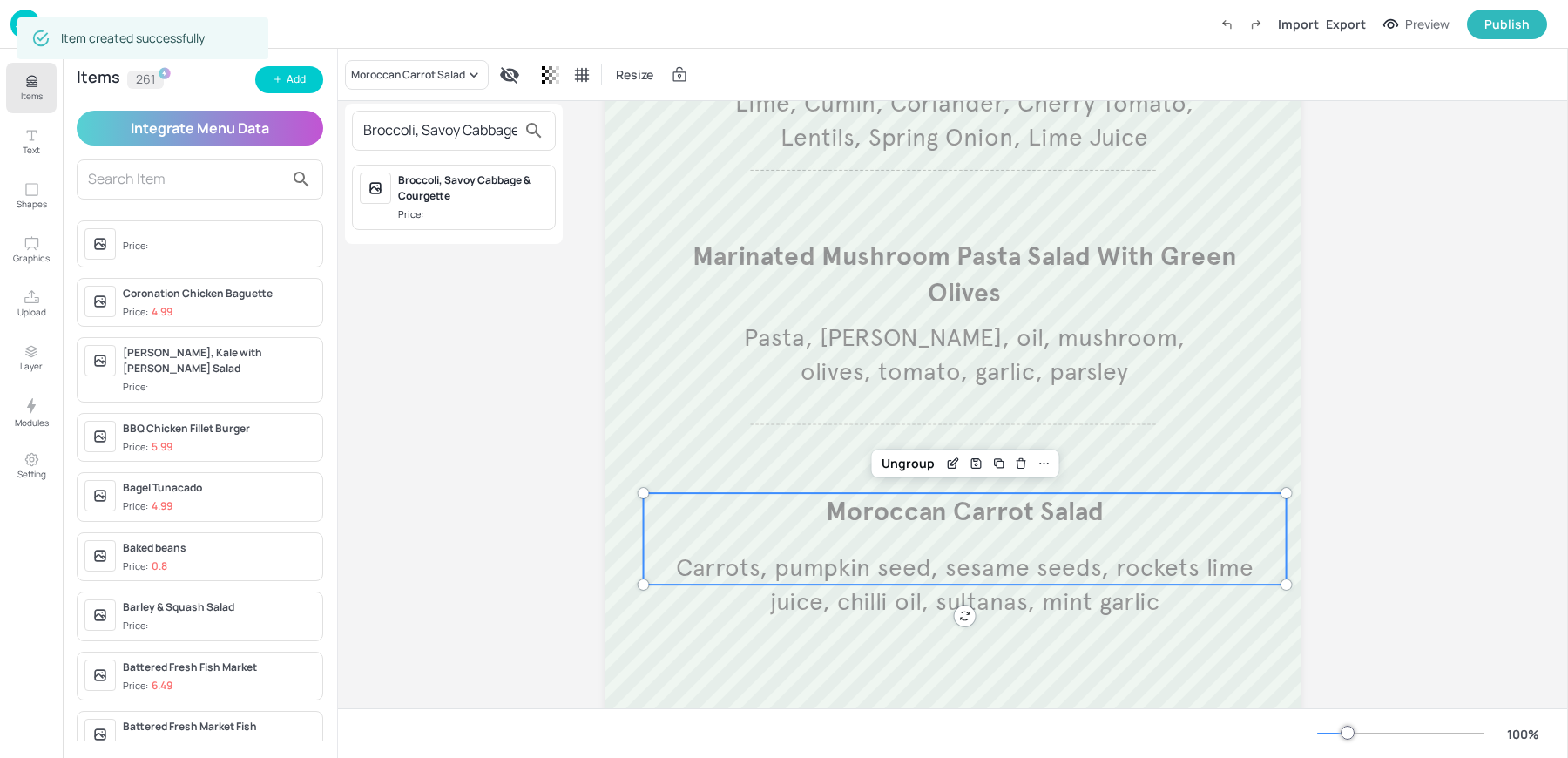
scroll to position [0, 86]
type input "Broccoli, Savoy Cabbage & Courgette"
click at [444, 184] on div "Broccoli, Savoy Cabbage & Courgette" at bounding box center [472, 189] width 150 height 31
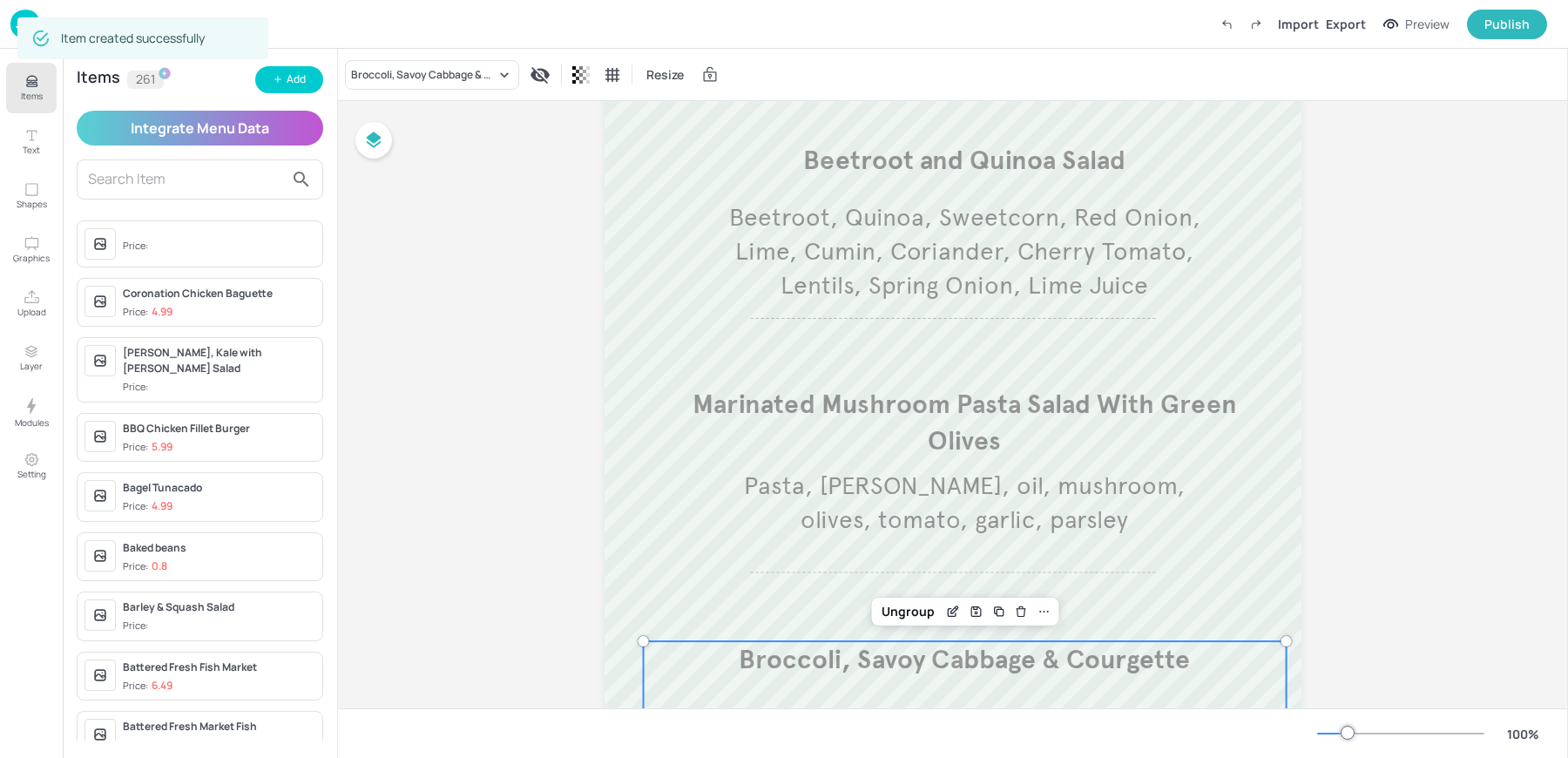
scroll to position [202, 0]
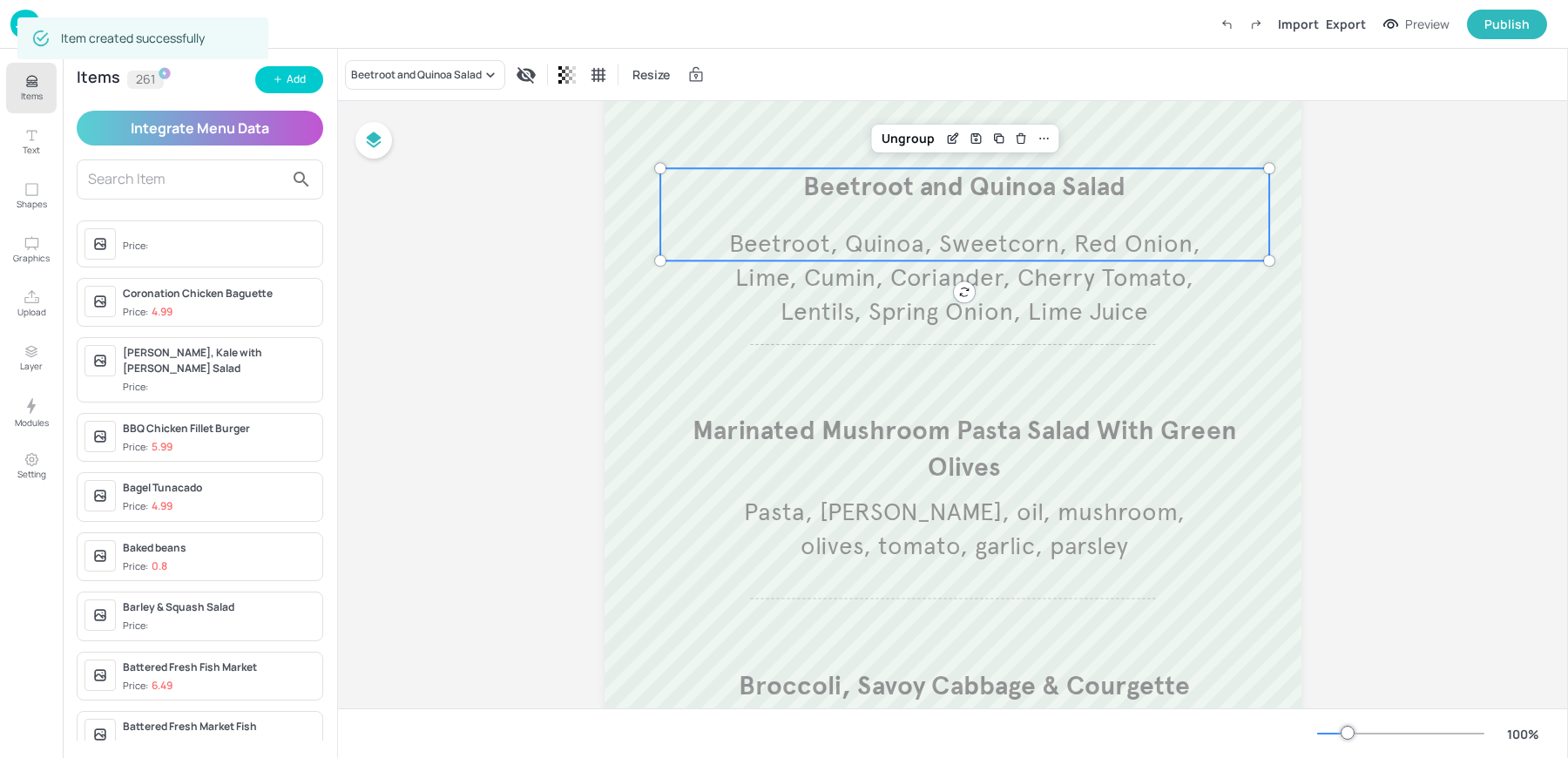
click at [837, 213] on div "Beetroot and Quinoa Salad Beetroot, Quinoa, Sweetcorn, Red Onion, Lime, Cumin, …" at bounding box center [965, 214] width 609 height 92
click at [848, 205] on div "Beetroot and Quinoa Salad Beetroot, Quinoa, Sweetcorn, Red Onion, Lime, Cumin, …" at bounding box center [965, 214] width 609 height 92
click at [418, 79] on div "Beetroot and Quinoa Salad" at bounding box center [416, 75] width 131 height 16
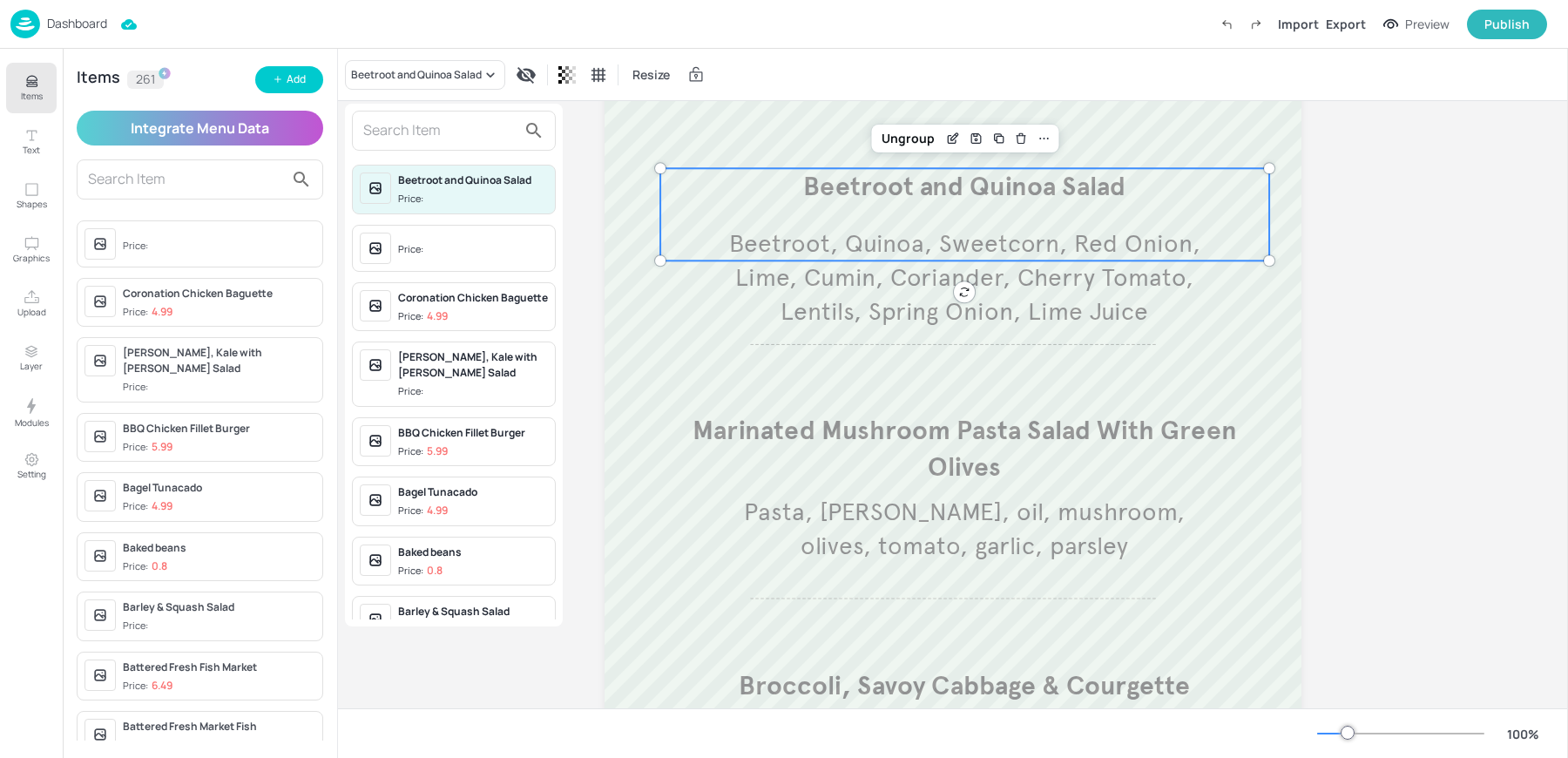
click at [423, 134] on input "text" at bounding box center [440, 131] width 153 height 27
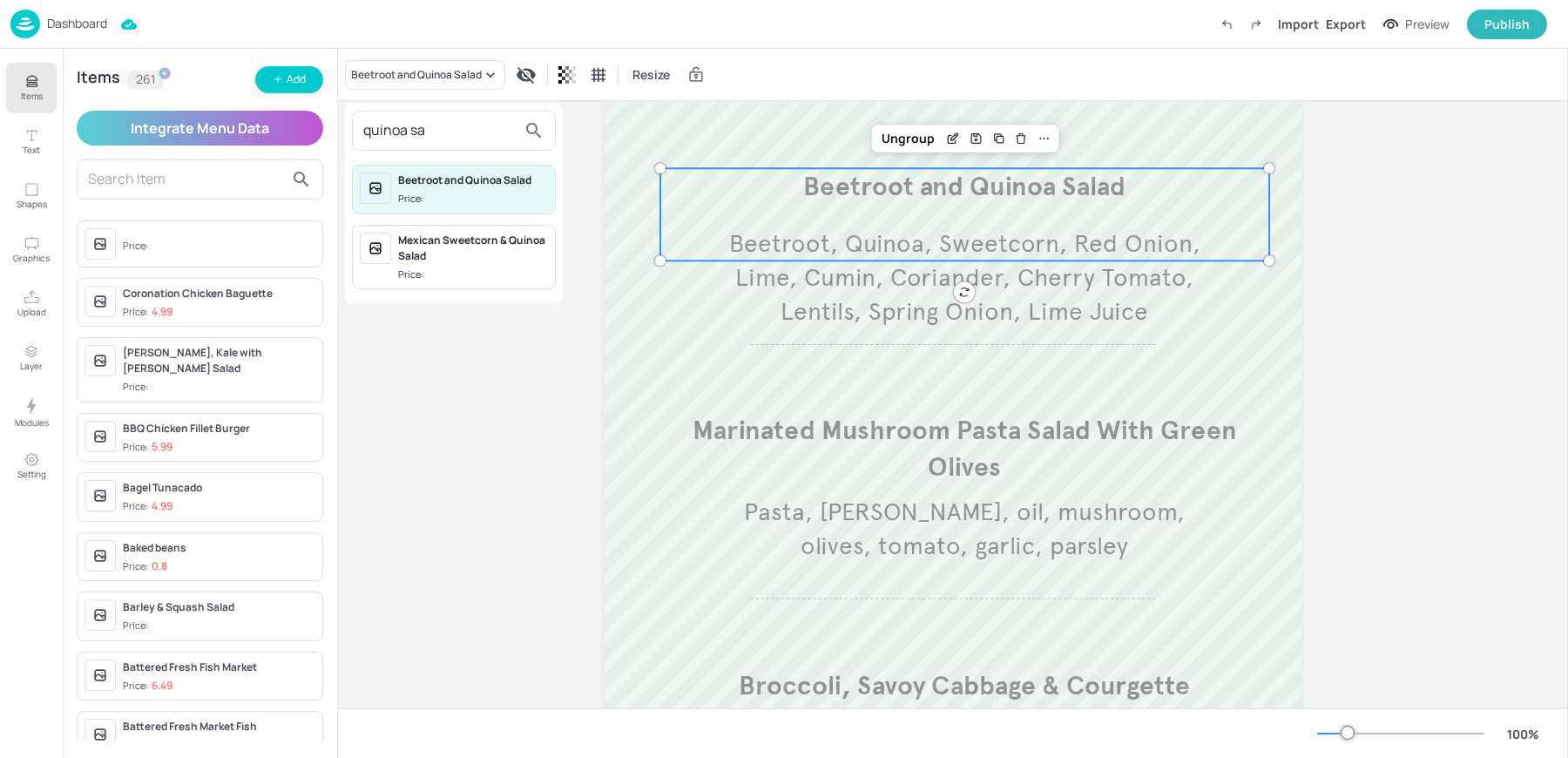
type input "quinoa sa"
click at [305, 57] on div at bounding box center [784, 379] width 1568 height 758
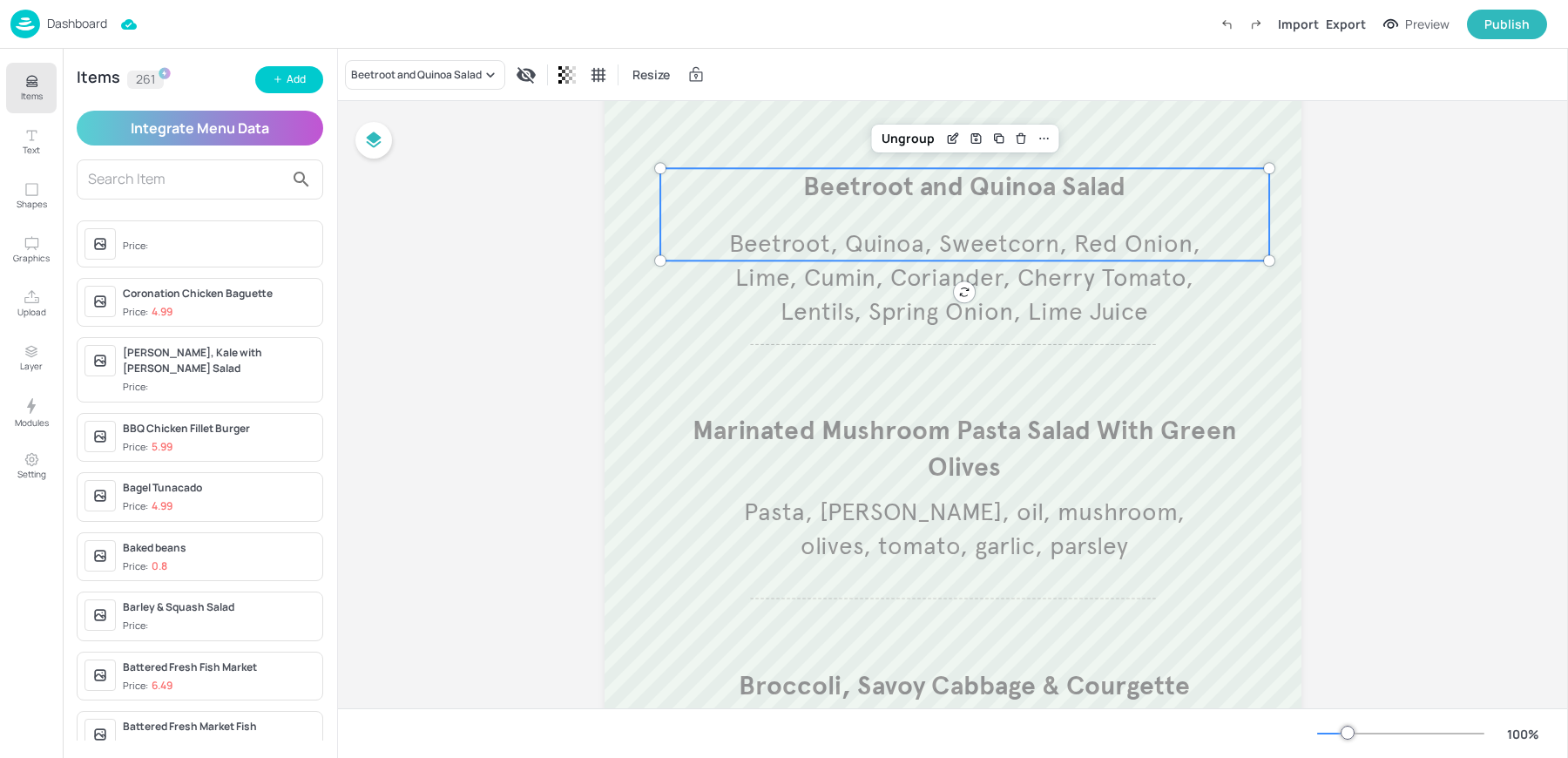
click at [292, 80] on div "Add" at bounding box center [297, 80] width 20 height 17
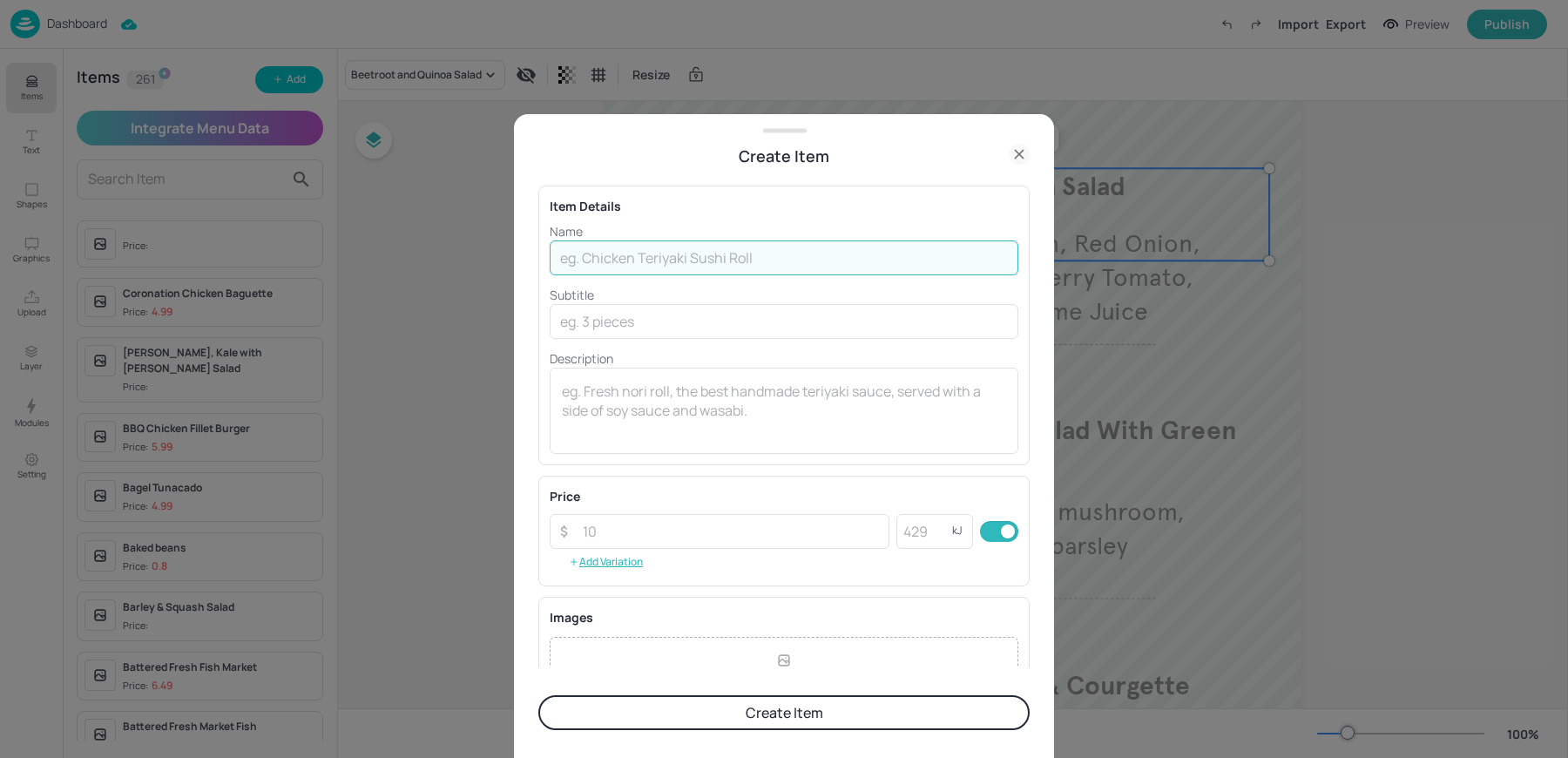
click at [699, 270] on input "text" at bounding box center [784, 257] width 468 height 34
paste input "Quinoa Salad (Ingredients are, Quiona, Lentils, Parsley, Sweetcorn, Cherry Toma…"
drag, startPoint x: 759, startPoint y: 251, endPoint x: 1116, endPoint y: 275, distance: 357.8
click at [1116, 275] on div "Create Item Item Details Name Quinoa Salad (Ingredients are, Quiona, Lentils, P…" at bounding box center [784, 379] width 1568 height 758
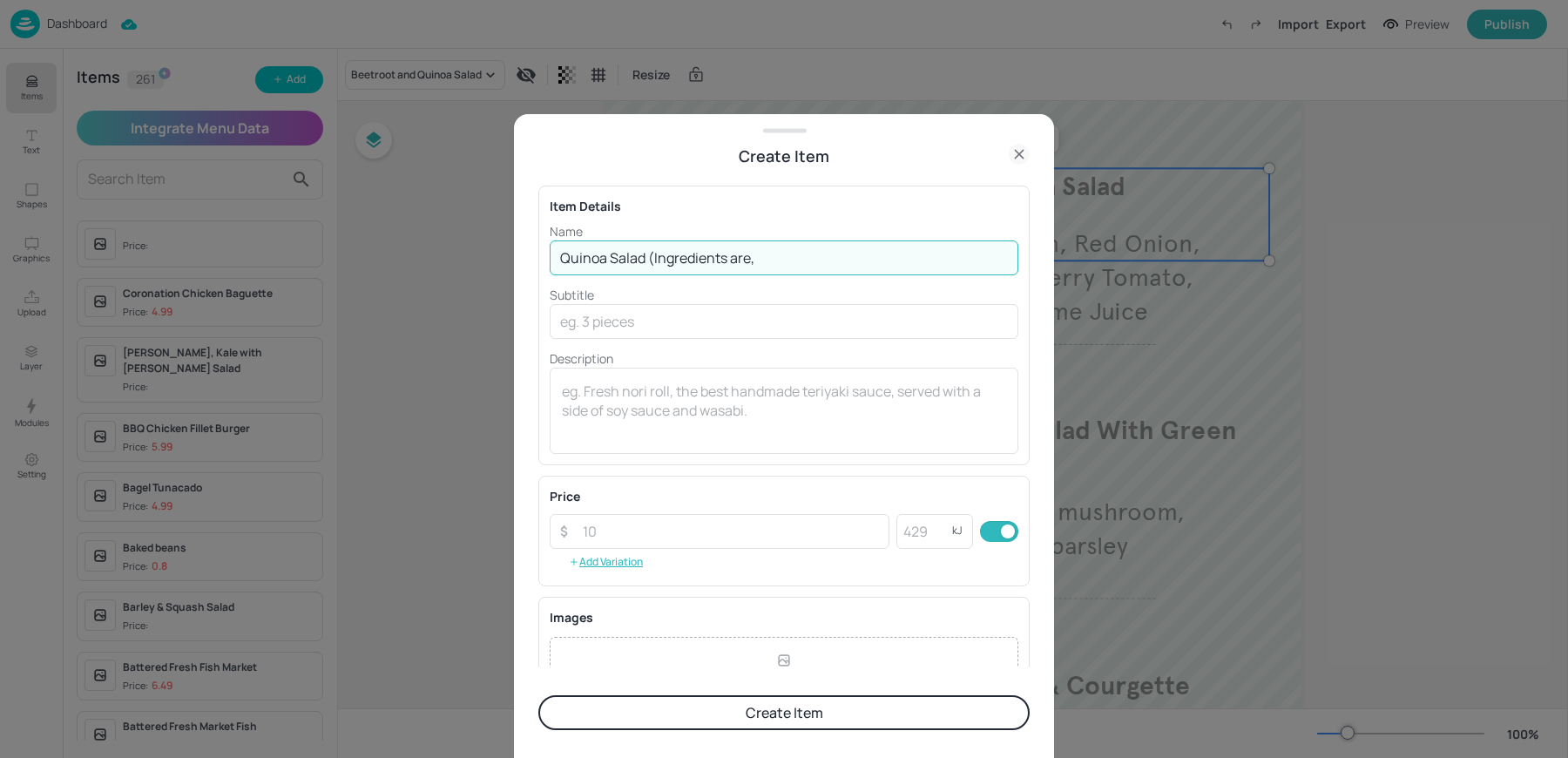
scroll to position [0, 0]
type input "Quinoa Salad (Ingredients are,"
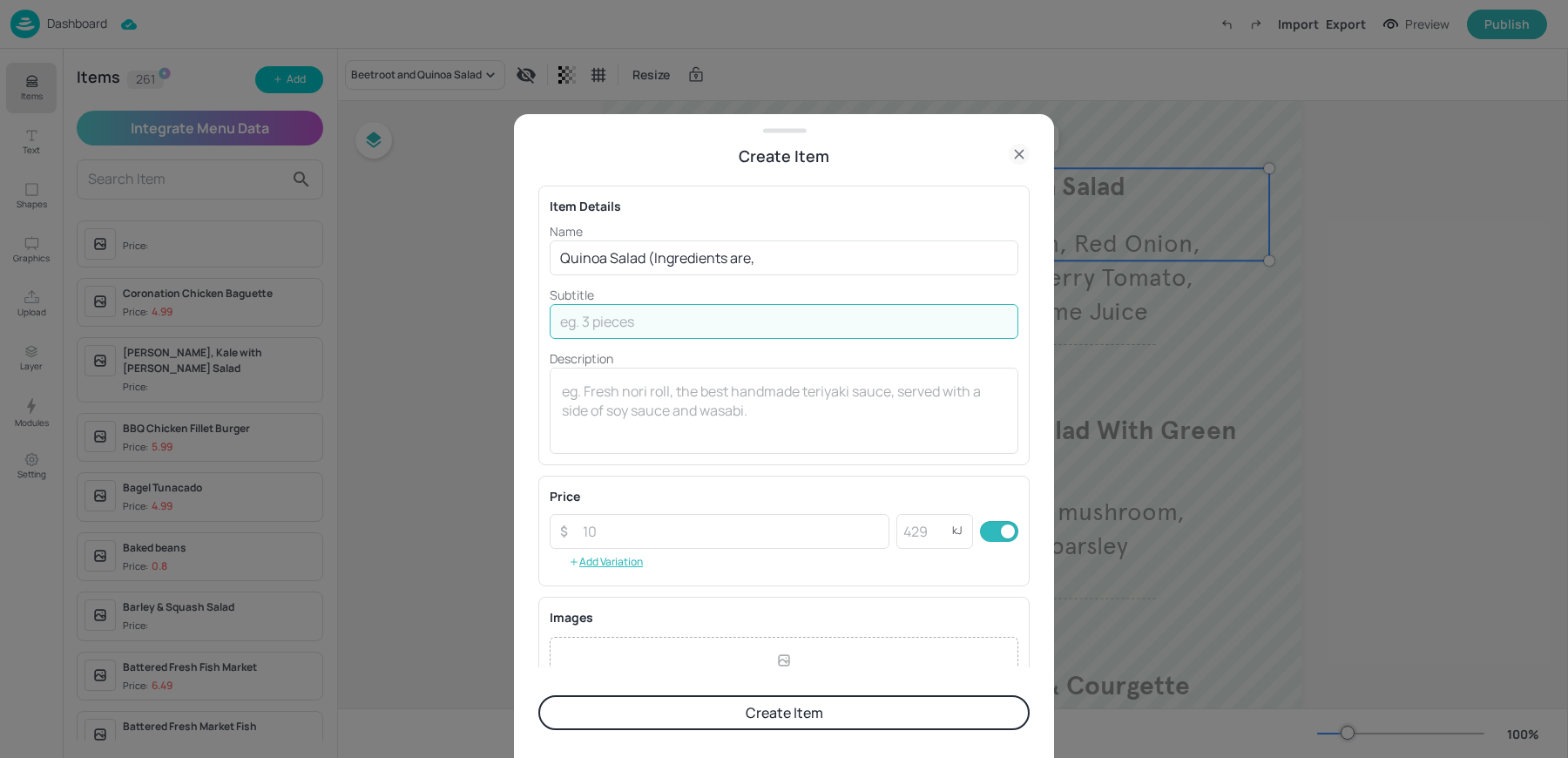
click at [715, 308] on input "text" at bounding box center [784, 321] width 468 height 34
paste input "Quiona, Lentils, Parsley, Sweetcorn, Cherry Tomatoes & Lemon Dressing"
type input "Quiona, Lentils, Parsley, Sweetcorn, Cherry Tomatoes & Lemon Dressing"
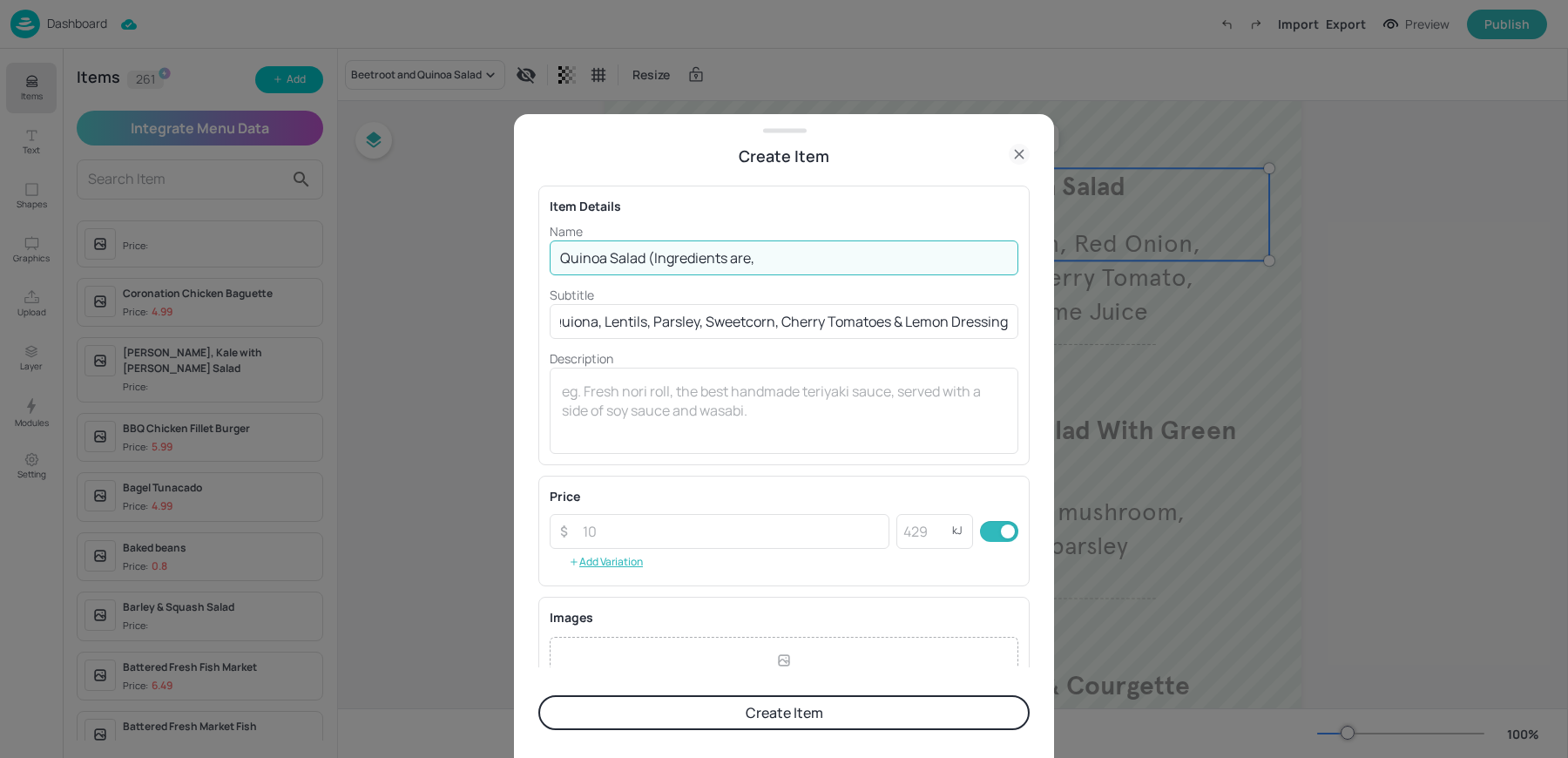
scroll to position [0, 0]
drag, startPoint x: 647, startPoint y: 257, endPoint x: 948, endPoint y: 273, distance: 301.4
click at [948, 273] on input "Quinoa Salad (Ingredients are," at bounding box center [784, 257] width 468 height 34
type input "Quinoa Salad"
click at [590, 326] on input "Quiona, Lentils, Parsley, Sweetcorn, Cherry Tomatoes & Lemon Dressing" at bounding box center [784, 321] width 468 height 34
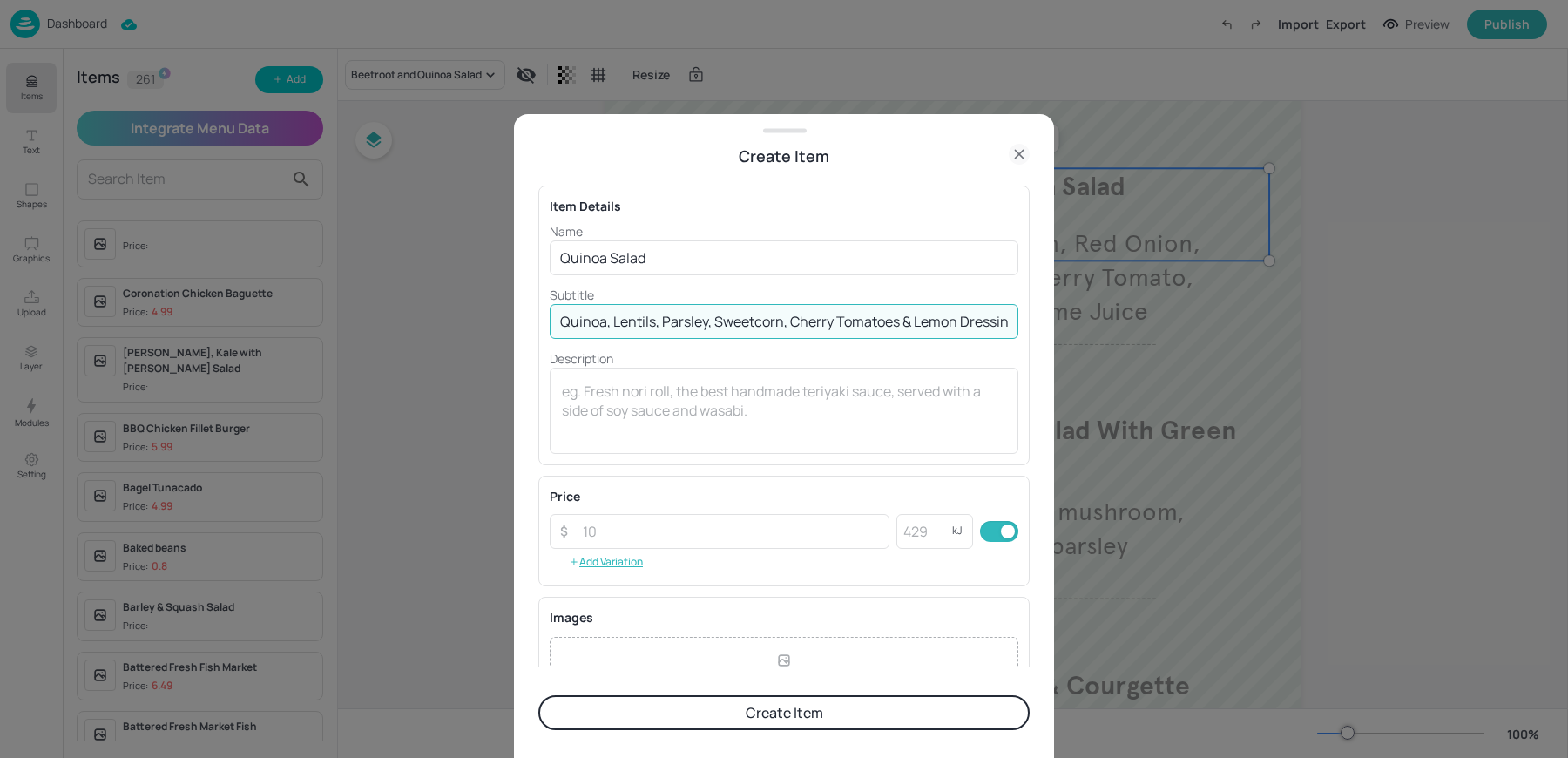
scroll to position [0, 14]
type input "Quinoa, Lentils, Parsley, Sweetcorn, Cherry Tomatoes & Lemon Dressing"
click at [730, 714] on button "Create Item" at bounding box center [784, 712] width 491 height 34
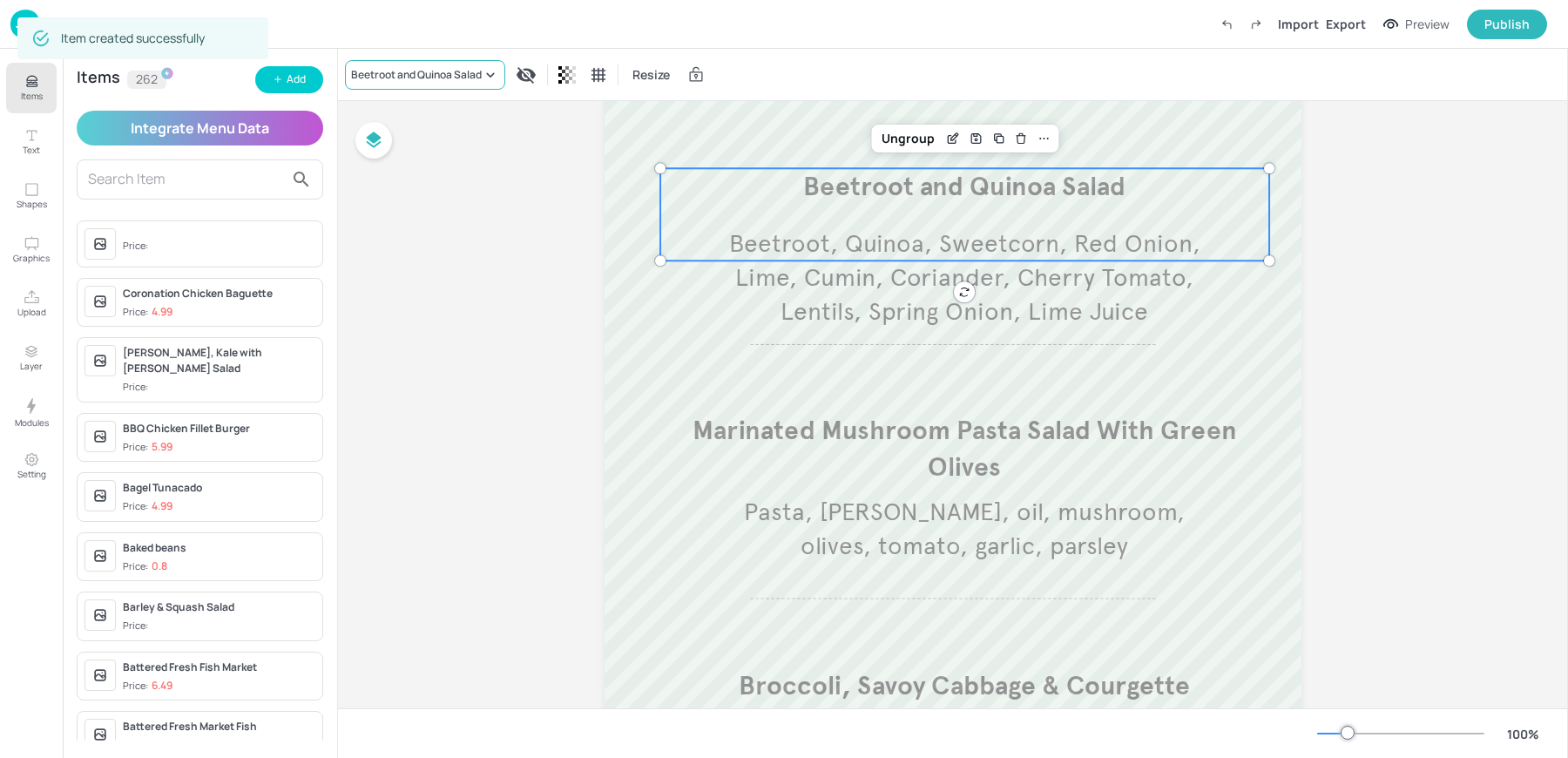
click at [413, 75] on div "Beetroot and Quinoa Salad" at bounding box center [416, 75] width 131 height 16
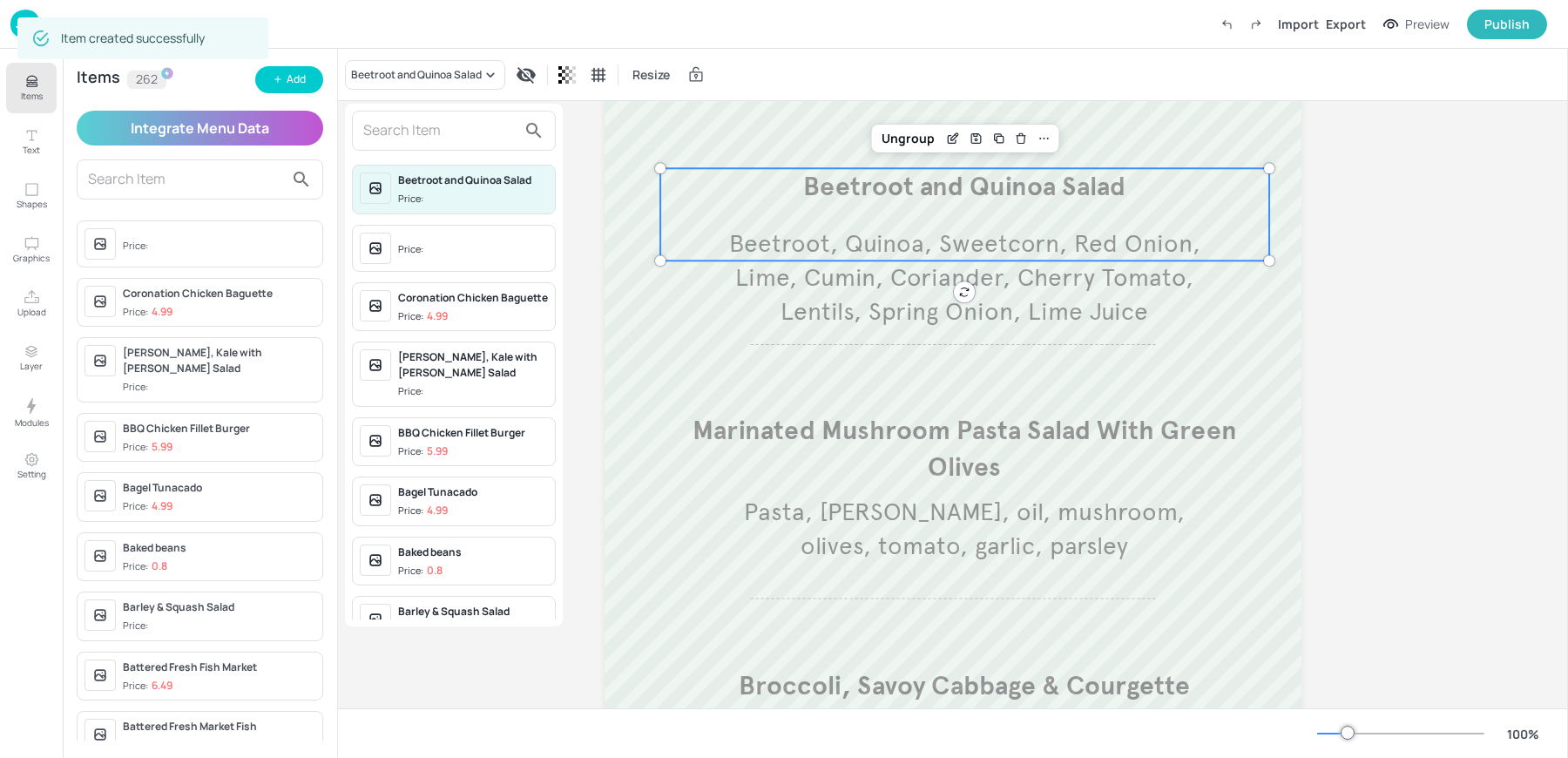
click at [413, 131] on input "text" at bounding box center [440, 131] width 153 height 27
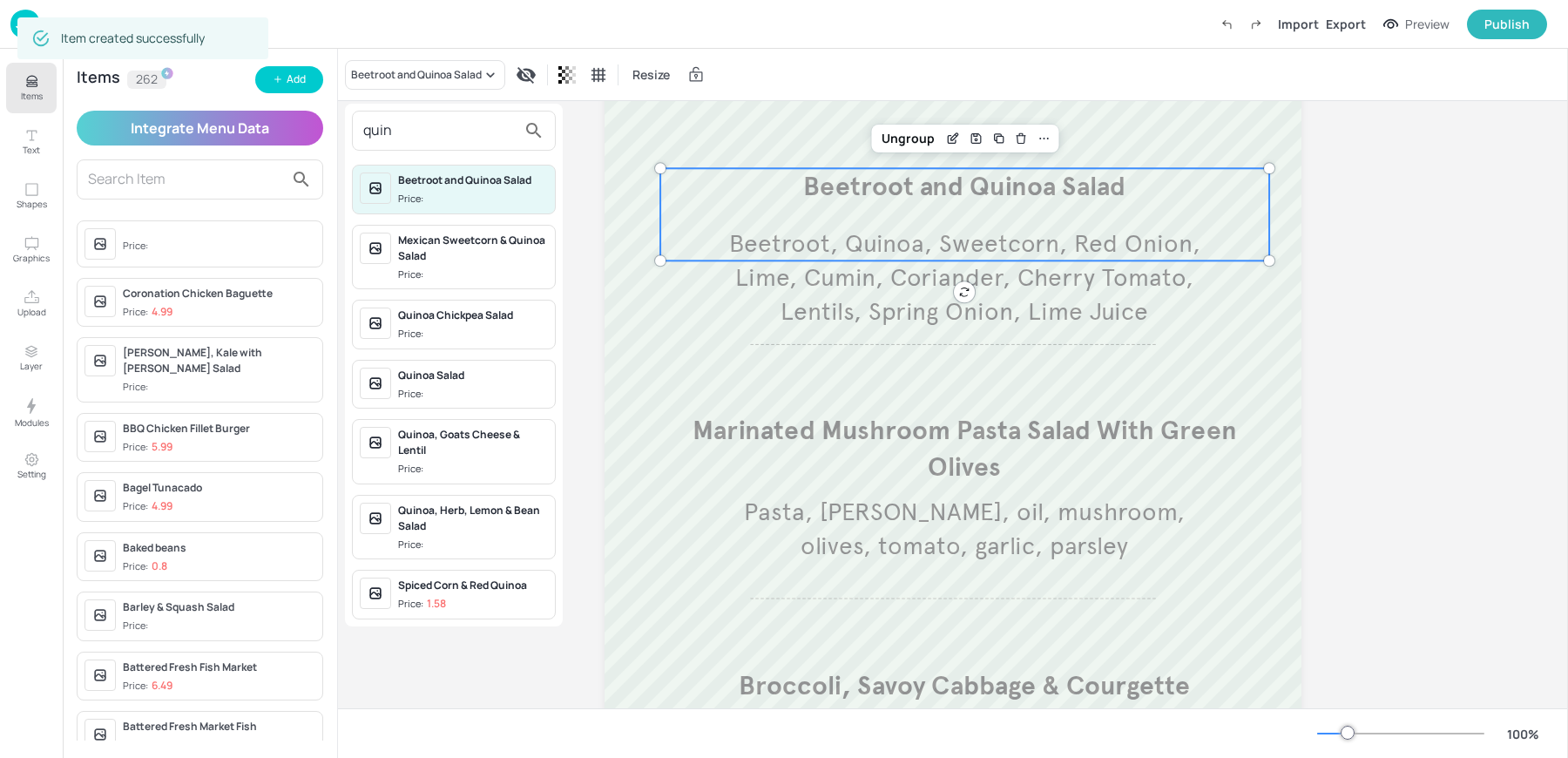
type input "quin"
click at [474, 387] on span "Price:" at bounding box center [472, 394] width 150 height 15
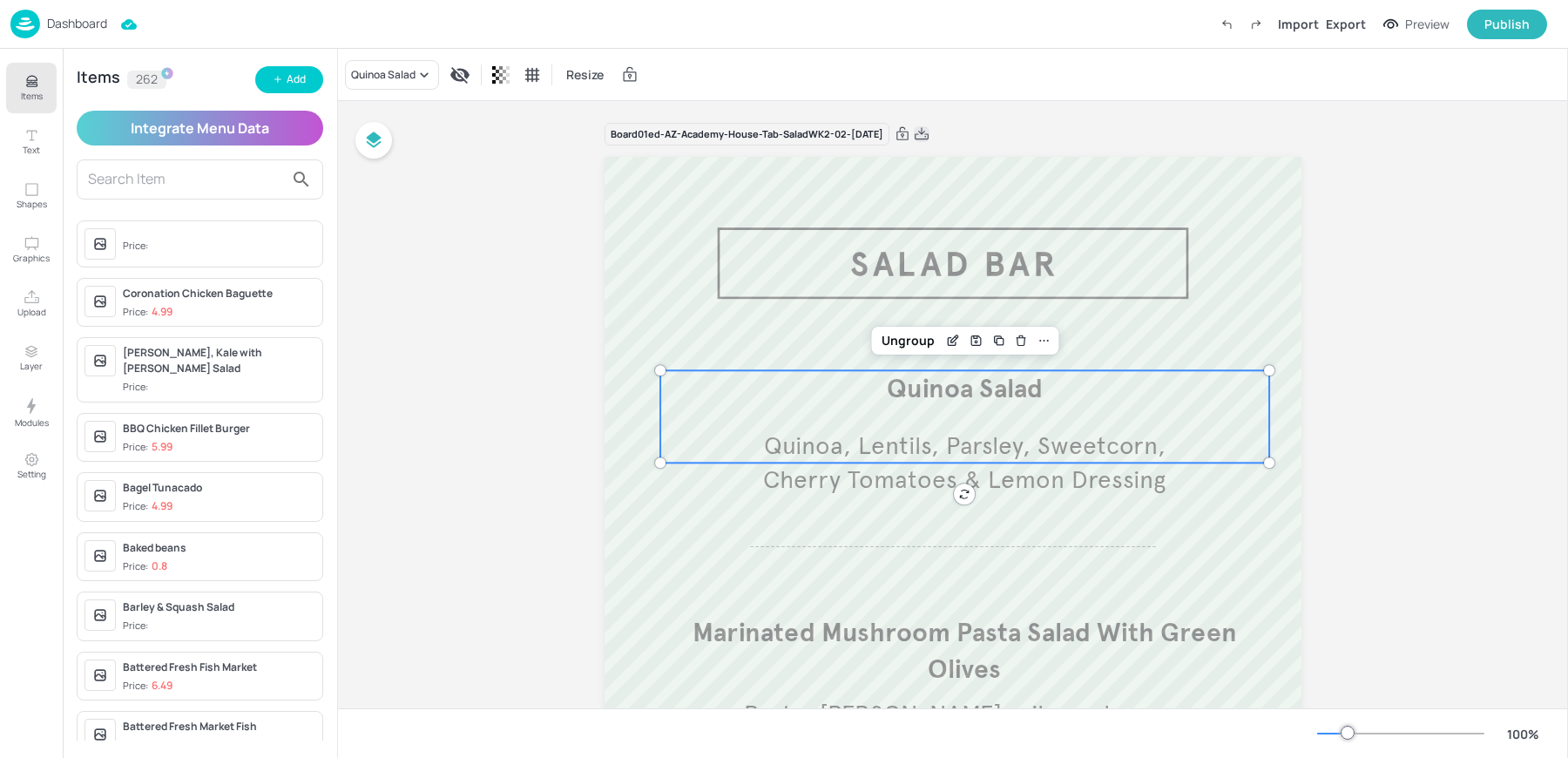
click at [930, 126] on icon at bounding box center [922, 135] width 16 height 18
